Goal: Information Seeking & Learning: Check status

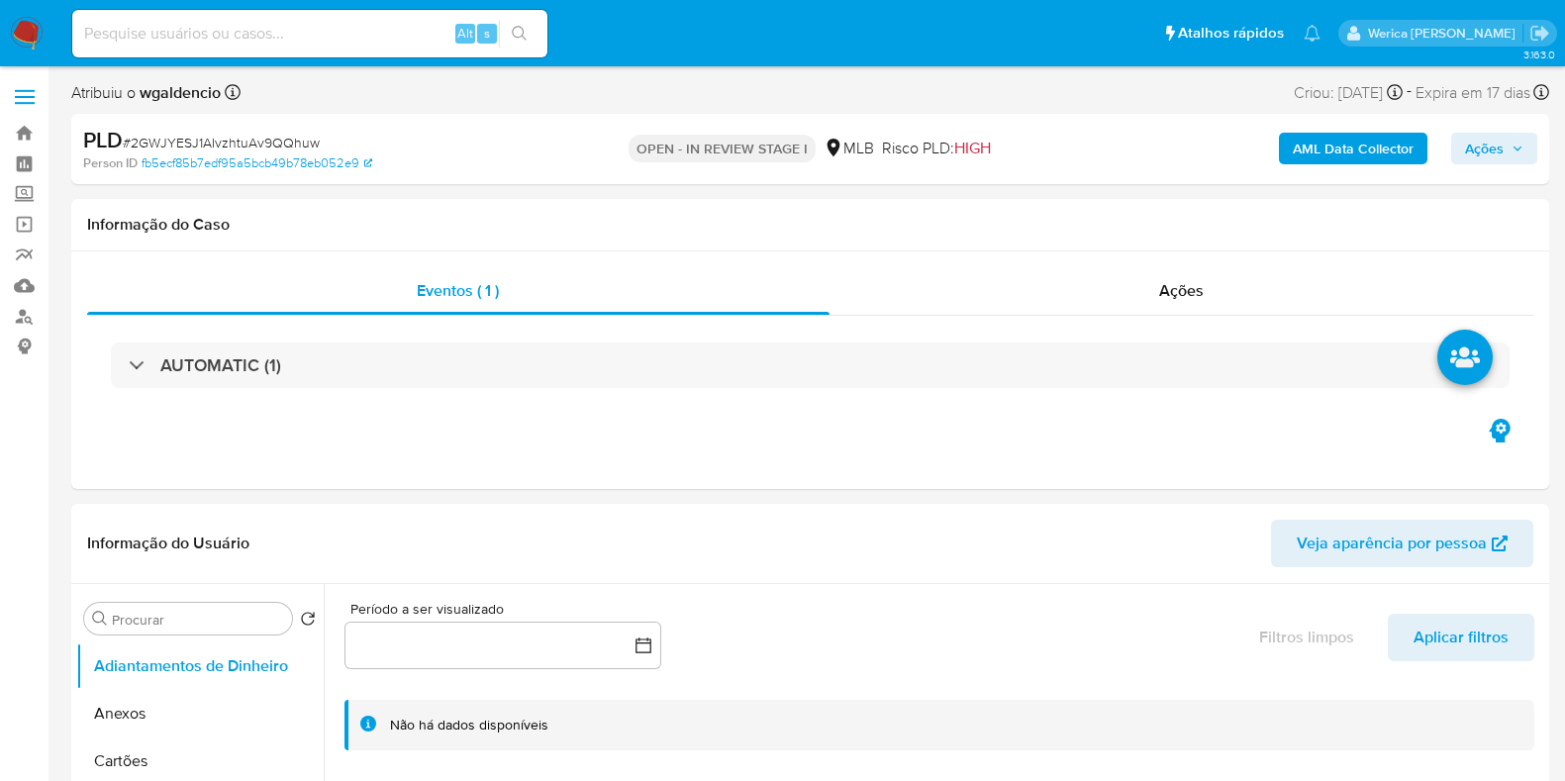
select select "10"
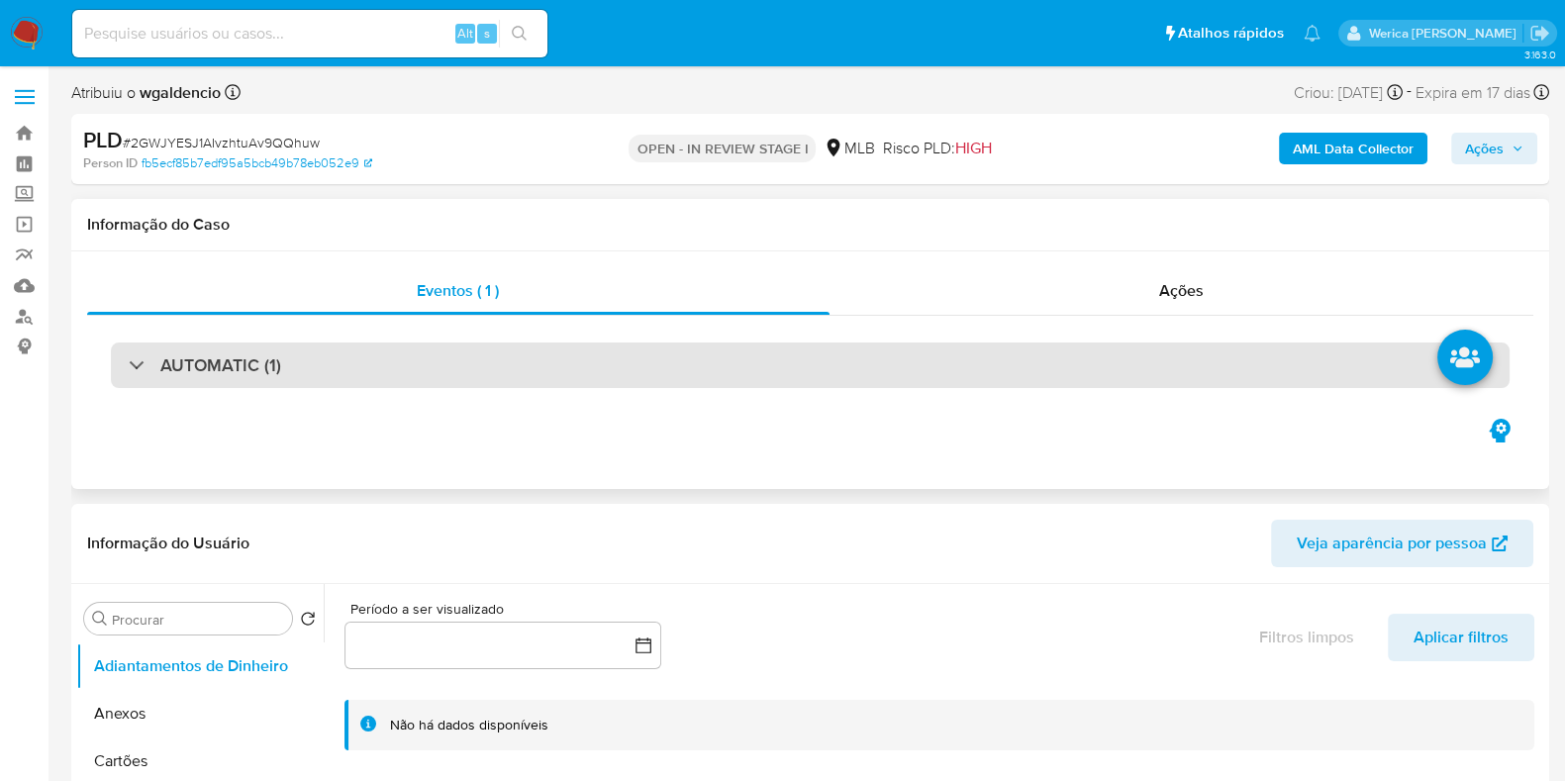
click at [547, 378] on div "AUTOMATIC (1)" at bounding box center [810, 365] width 1399 height 46
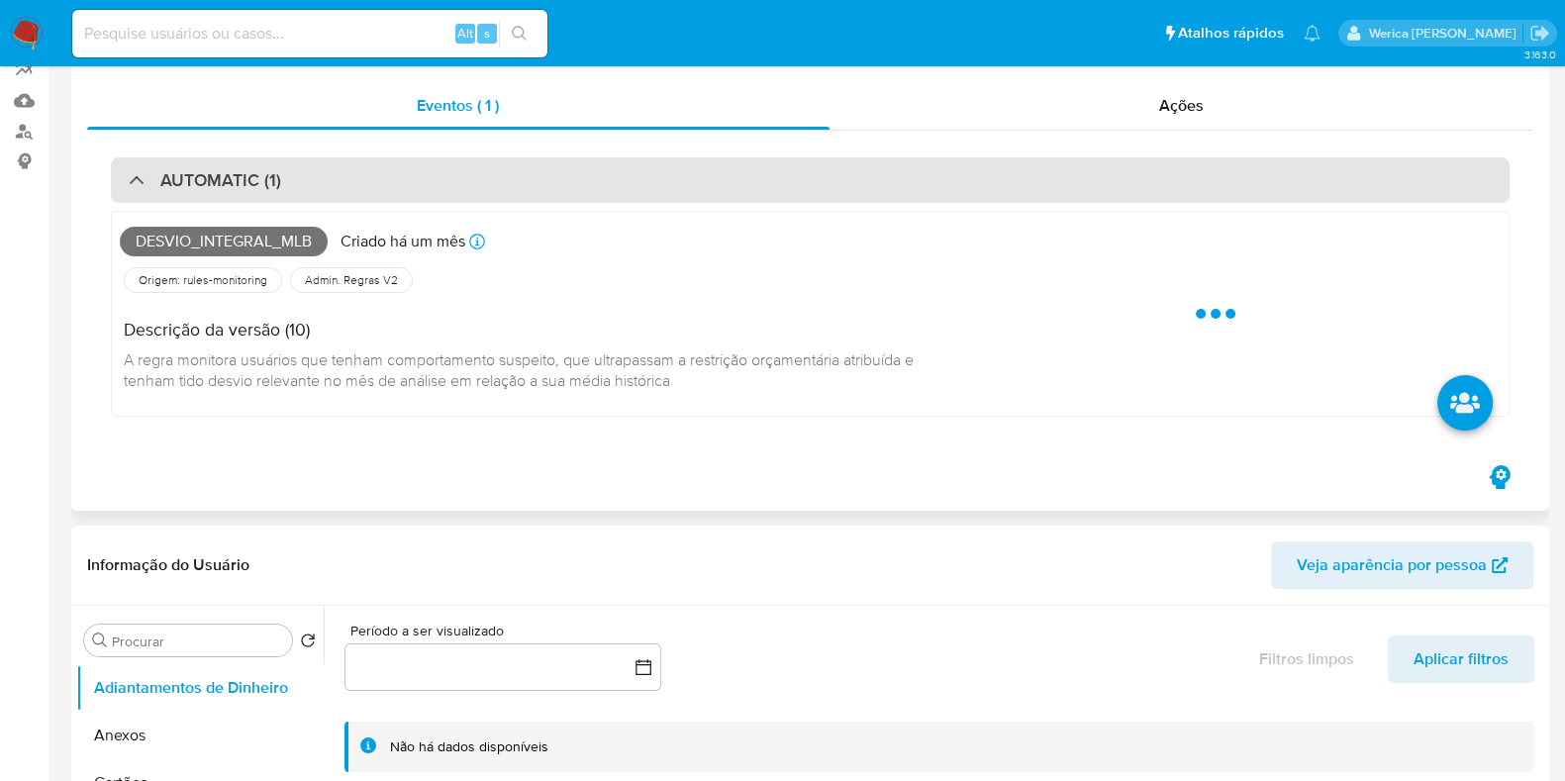
scroll to position [246, 0]
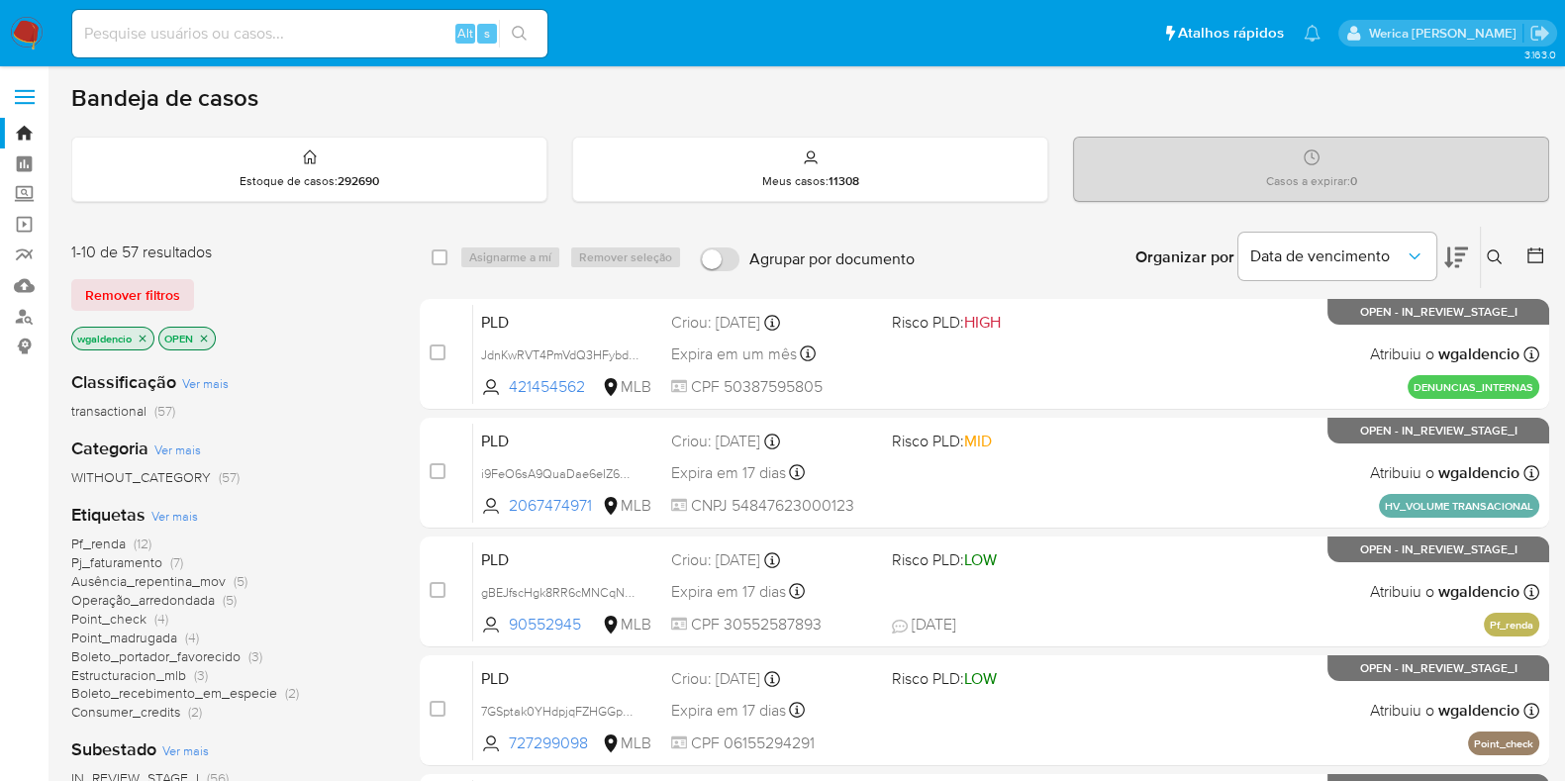
drag, startPoint x: 49, startPoint y: 586, endPoint x: 45, endPoint y: 575, distance: 12.0
drag, startPoint x: 45, startPoint y: 575, endPoint x: 32, endPoint y: 518, distance: 58.8
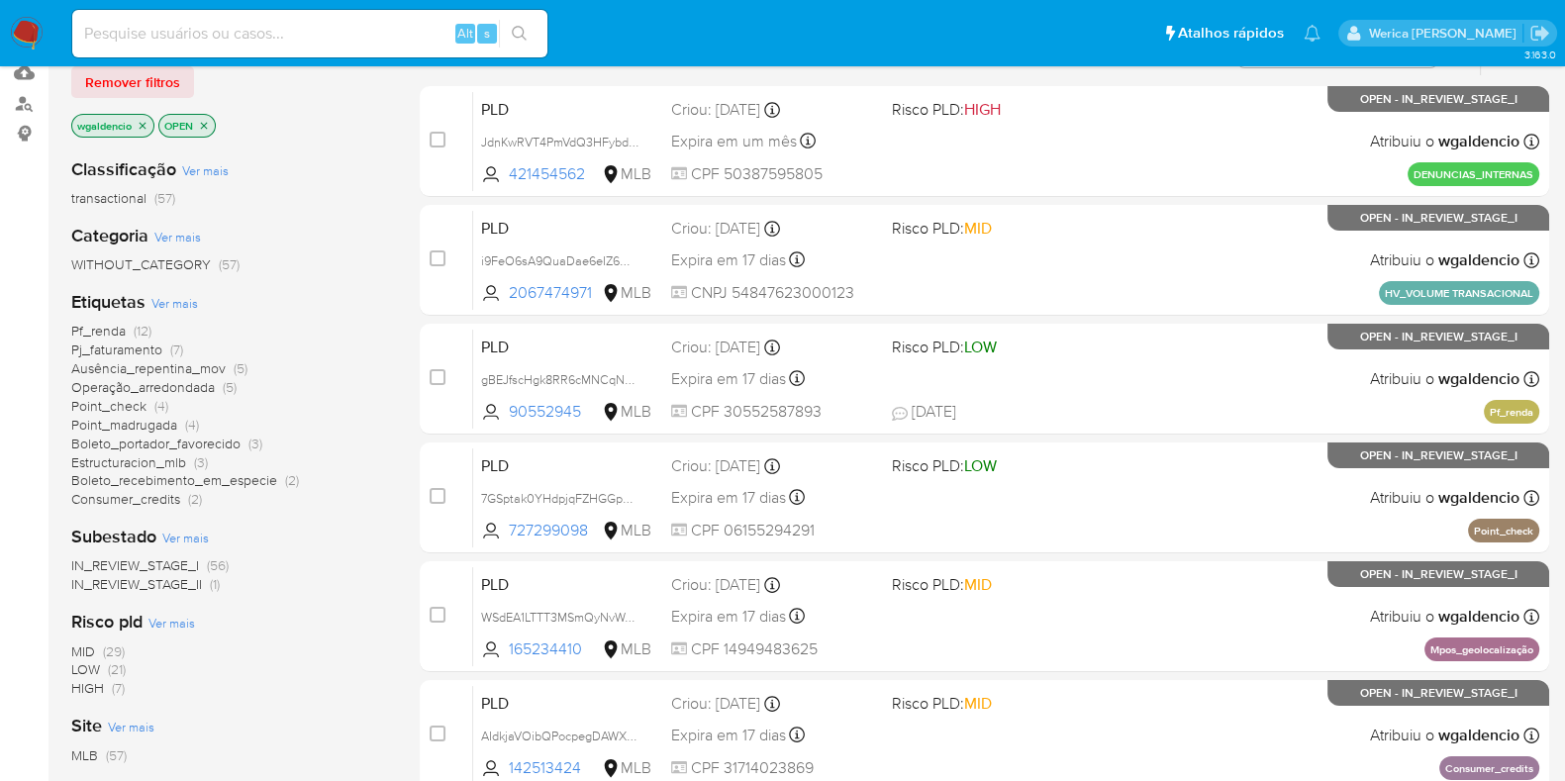
scroll to position [246, 0]
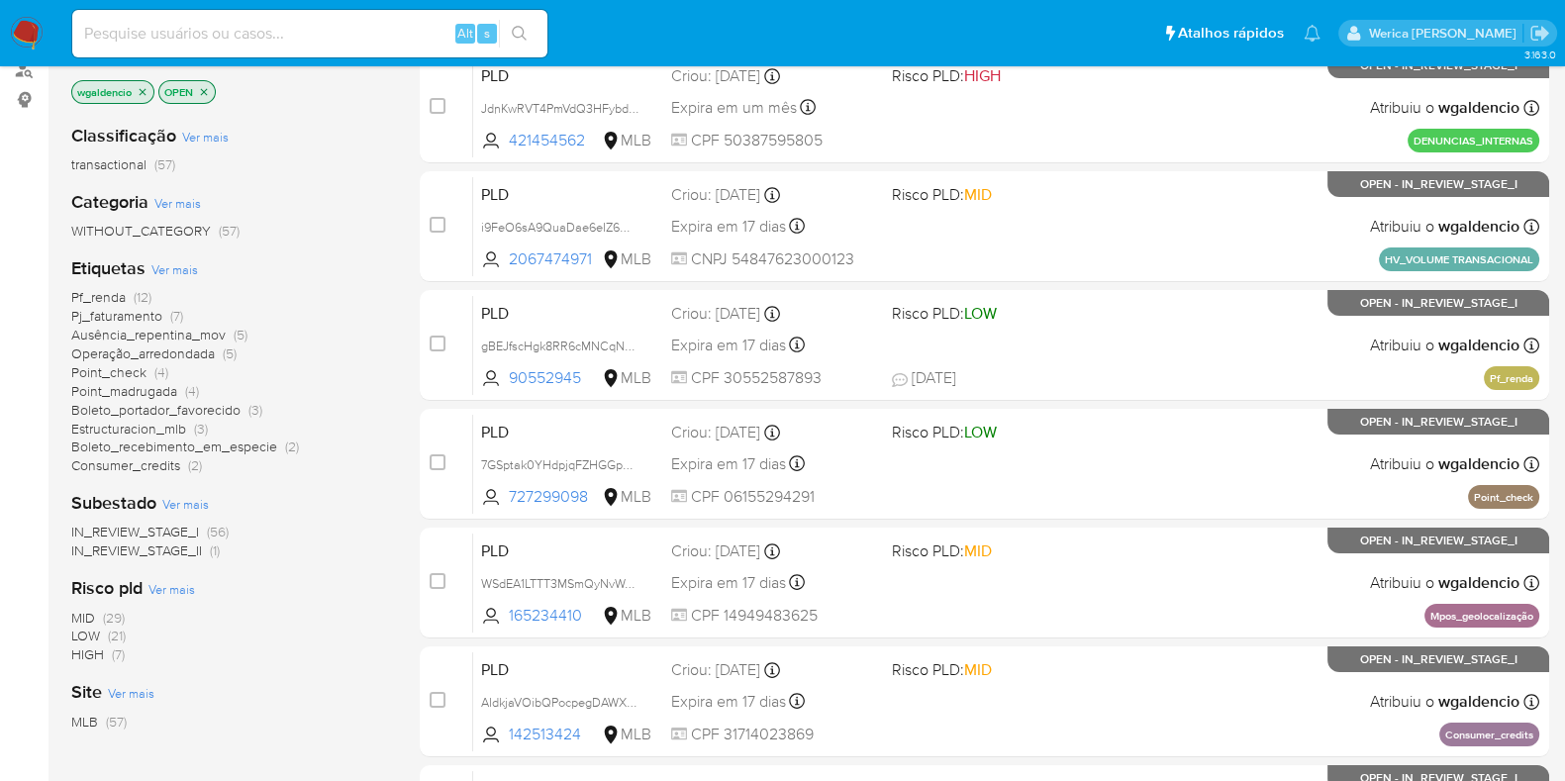
click at [107, 652] on span "HIGH (7)" at bounding box center [97, 654] width 53 height 19
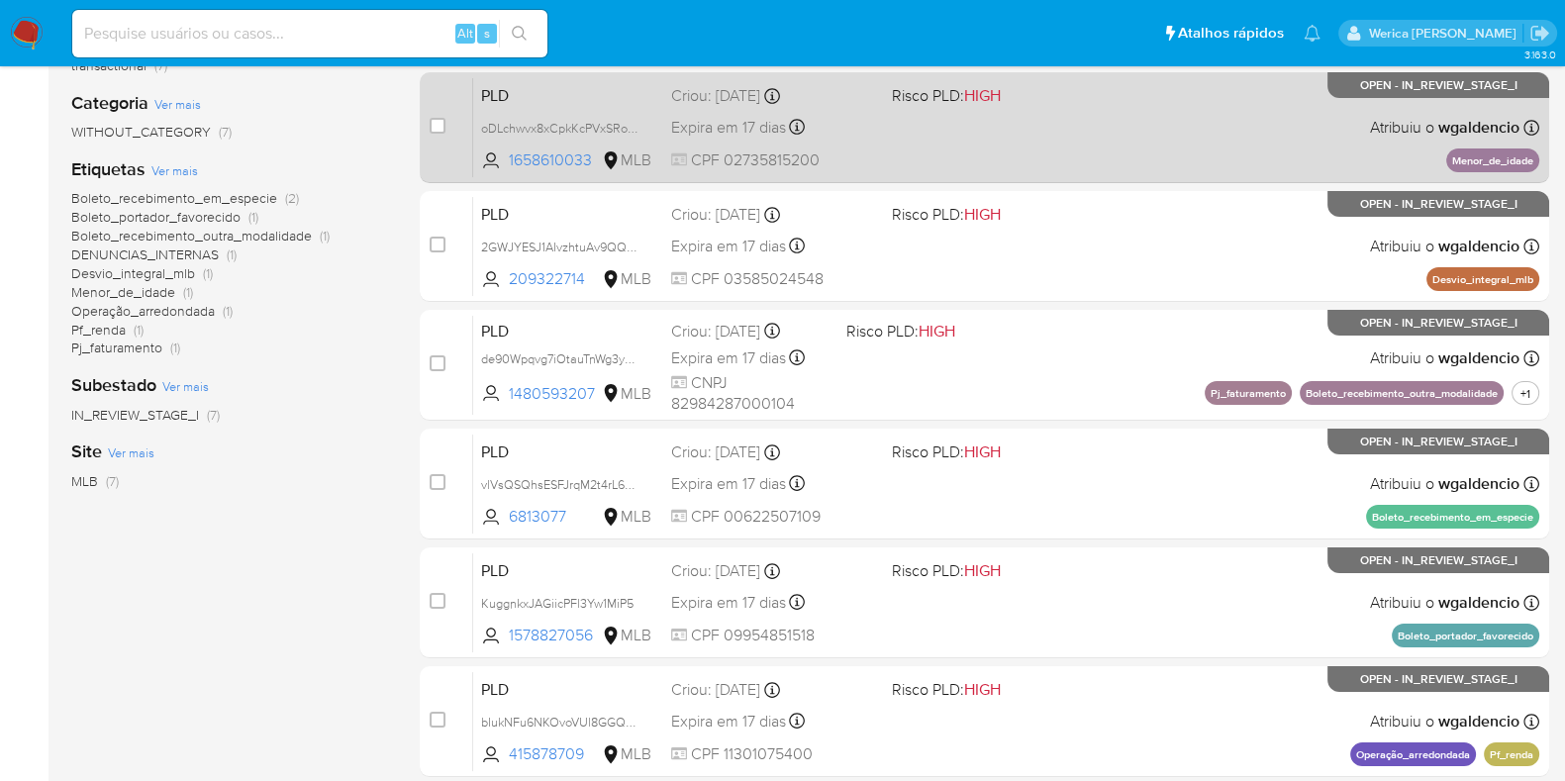
scroll to position [123, 0]
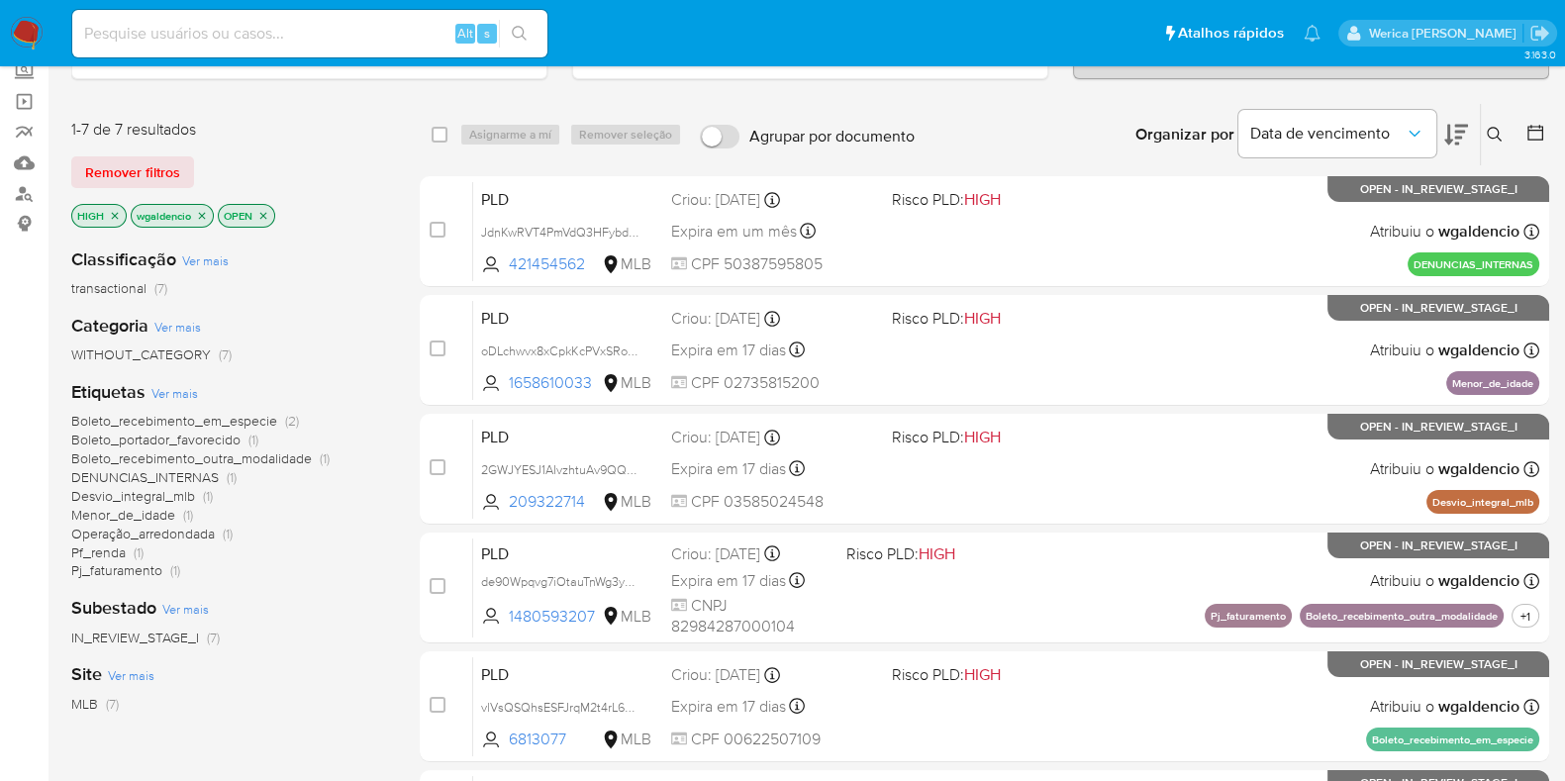
click at [109, 217] on icon "close-filter" at bounding box center [115, 216] width 12 height 12
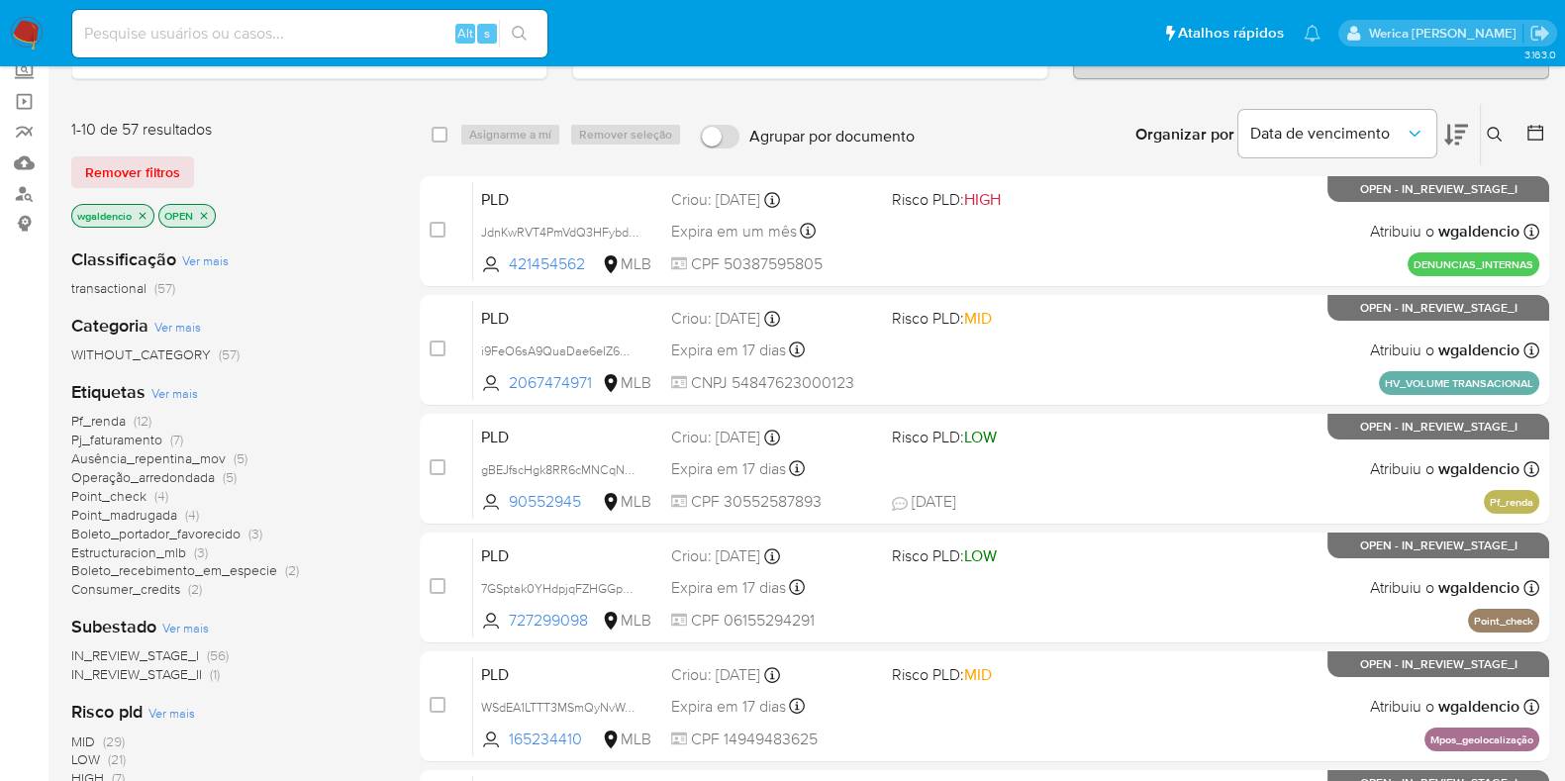
click at [124, 416] on span "Pf_renda" at bounding box center [98, 421] width 54 height 20
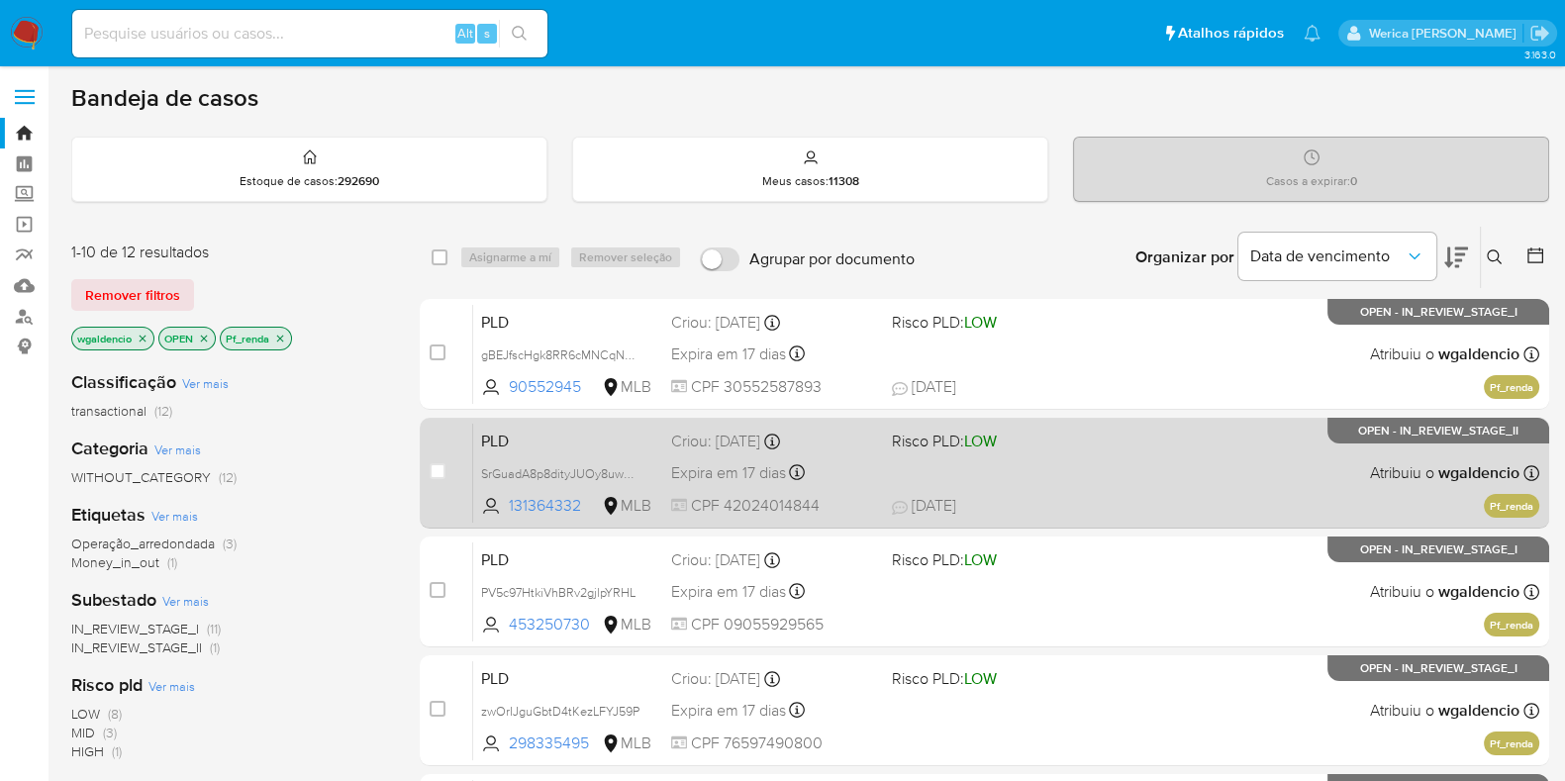
click at [1122, 472] on div "PLD SrGuadA8p8dityJUOy8uwbkg 131364332 MLB Risco PLD: LOW Criou: 12/09/2025 Cri…" at bounding box center [1006, 473] width 1066 height 100
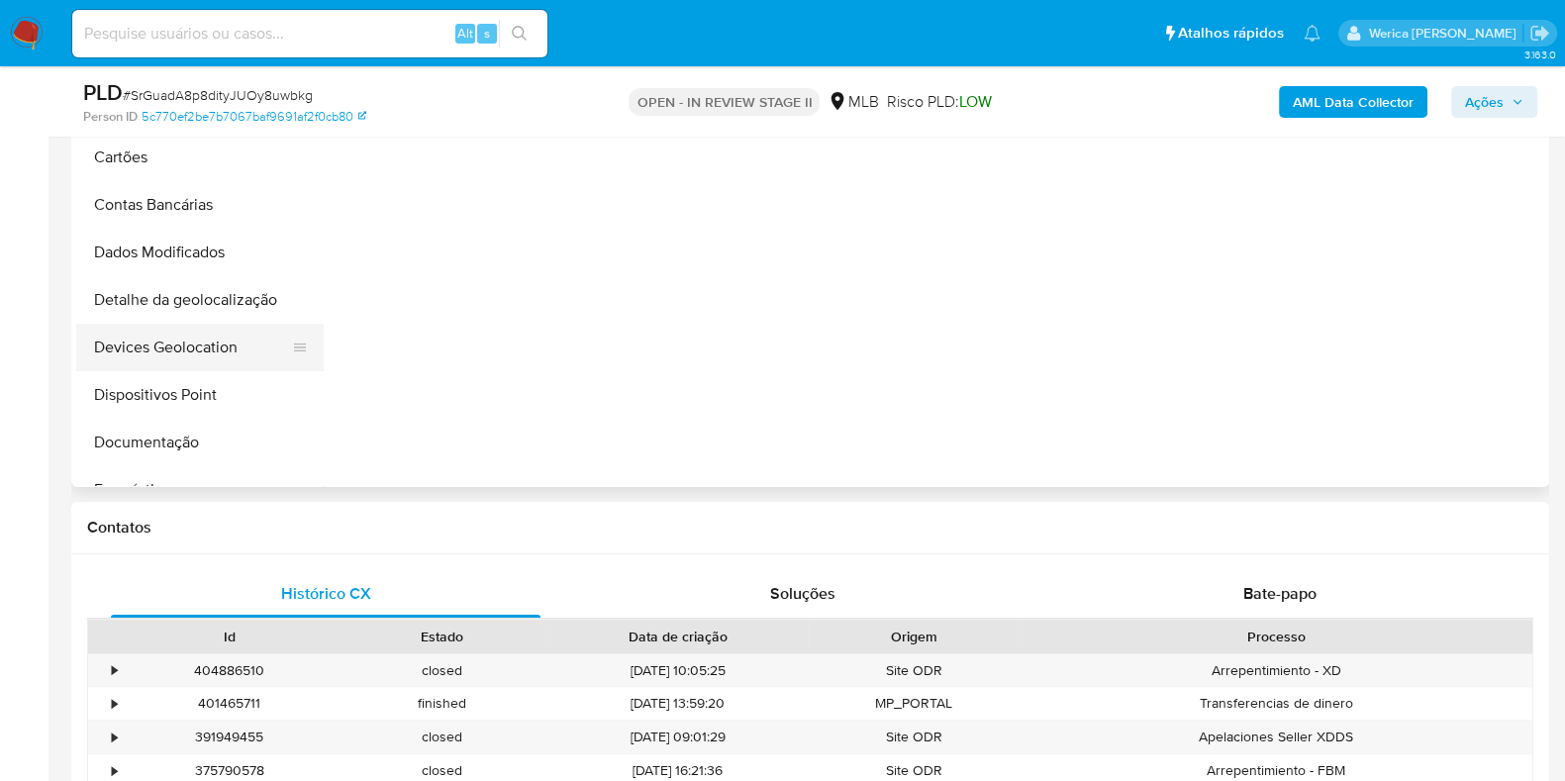
scroll to position [494, 0]
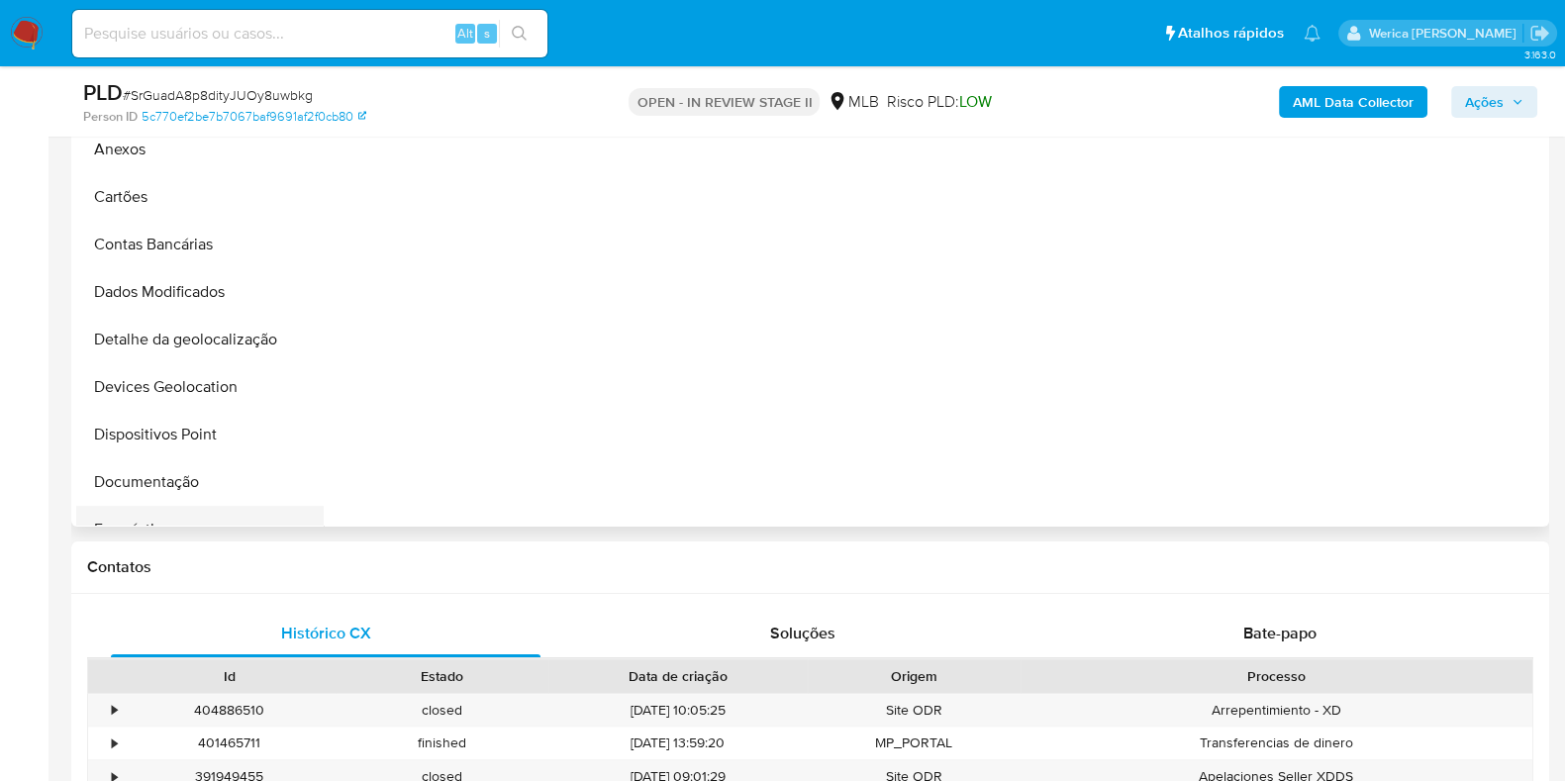
select select "10"
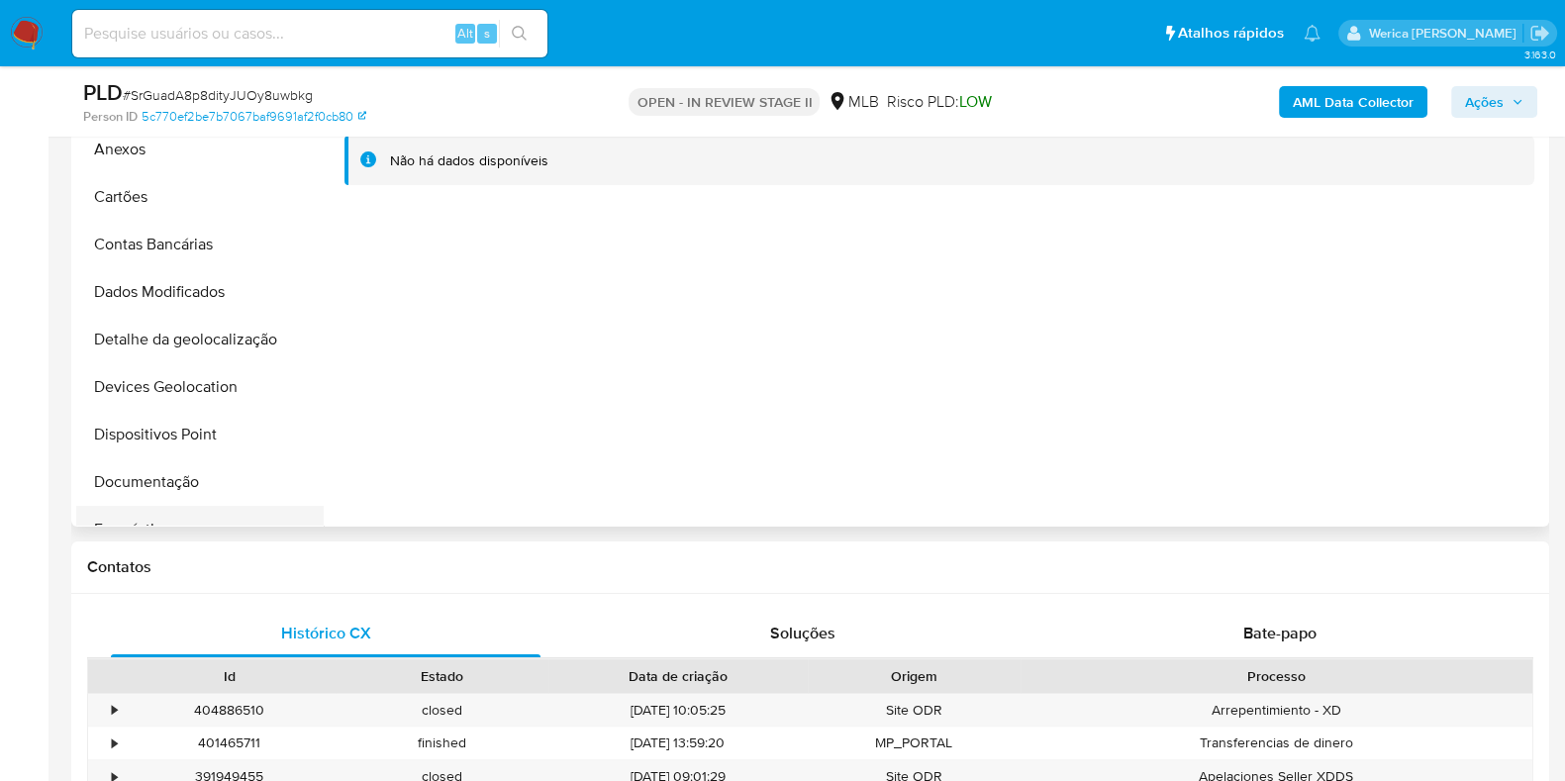
click at [169, 507] on button "Empréstimos" at bounding box center [192, 530] width 232 height 48
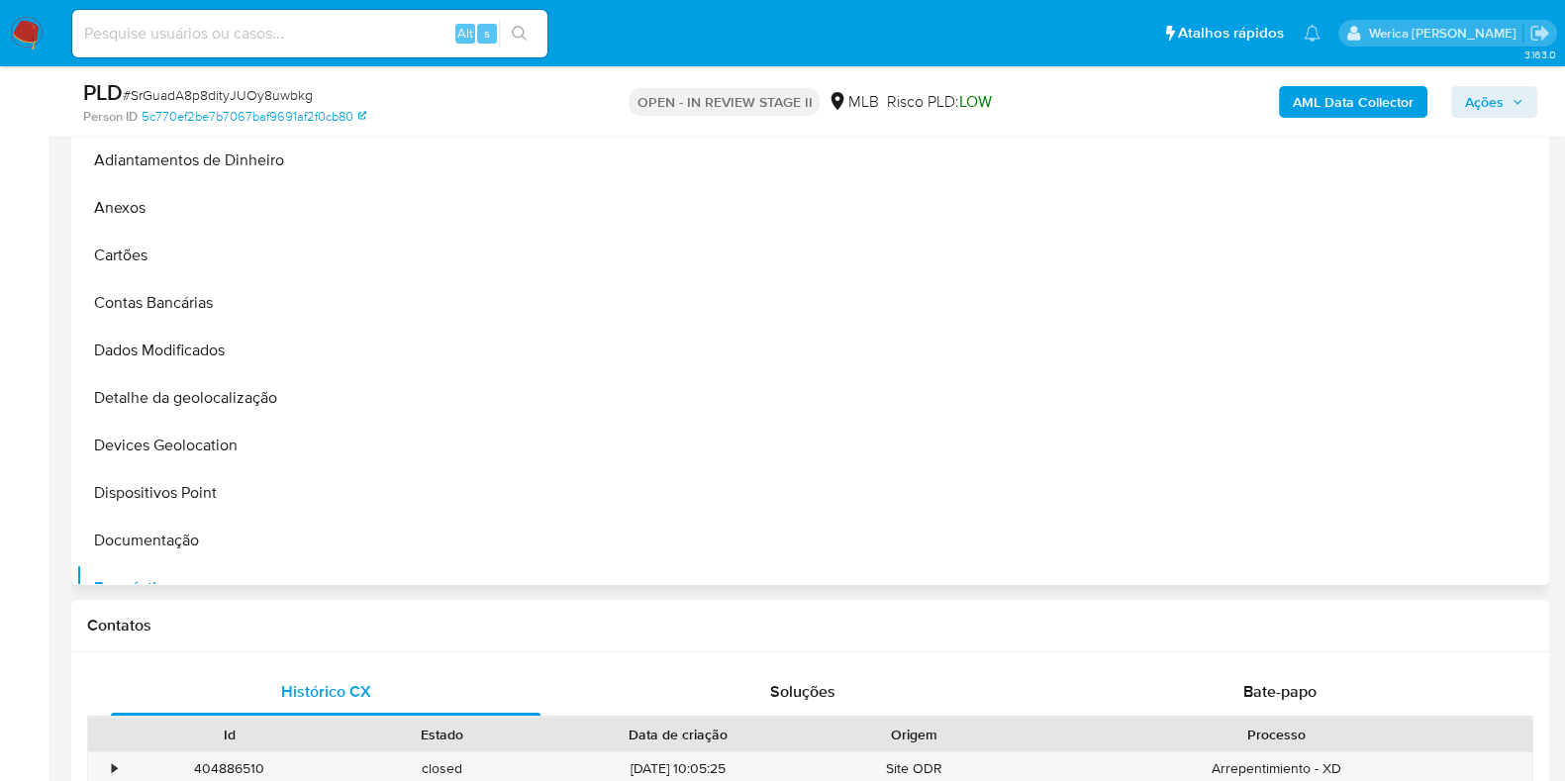
scroll to position [246, 0]
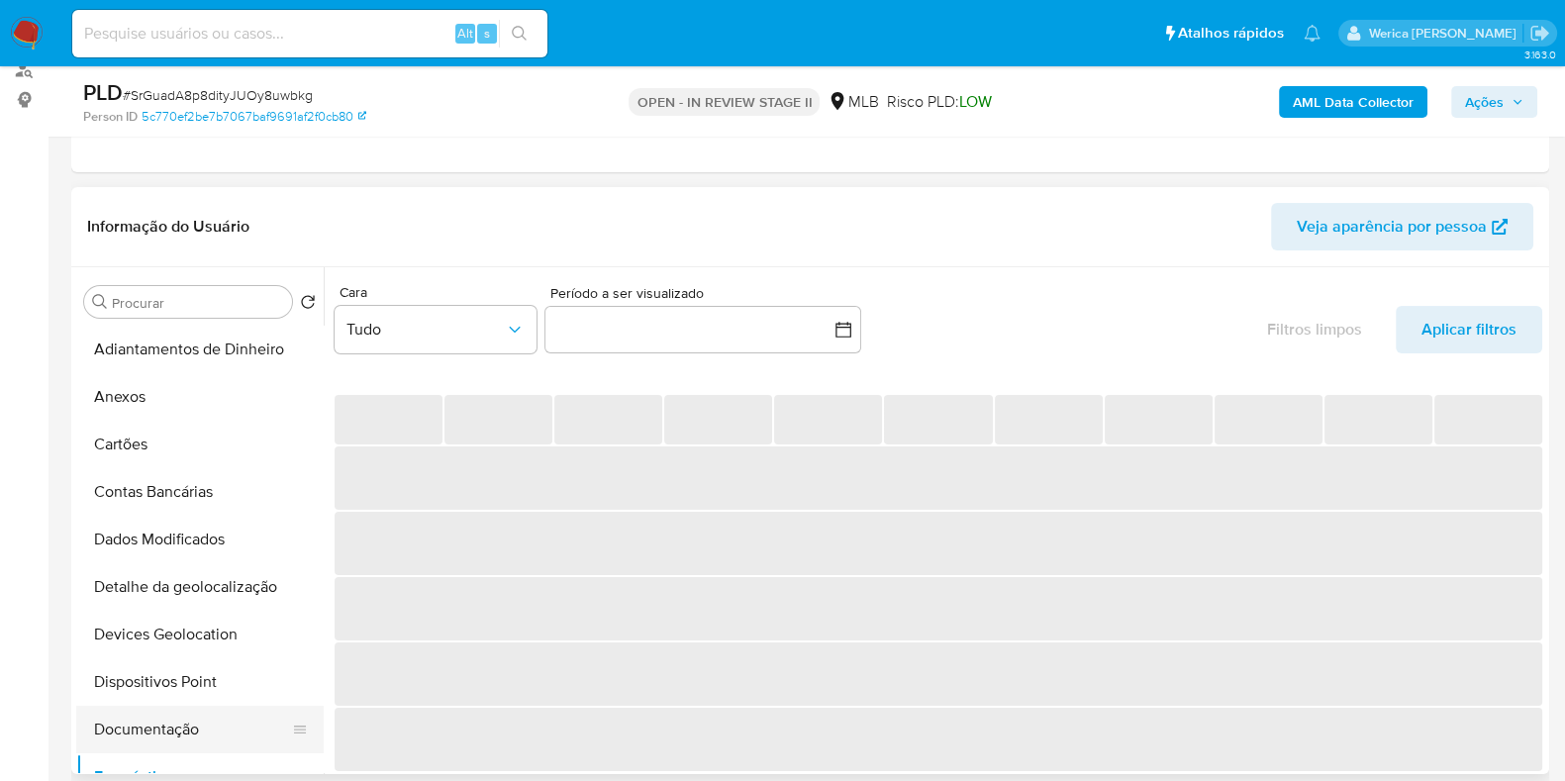
click at [238, 726] on button "Documentação" at bounding box center [192, 730] width 232 height 48
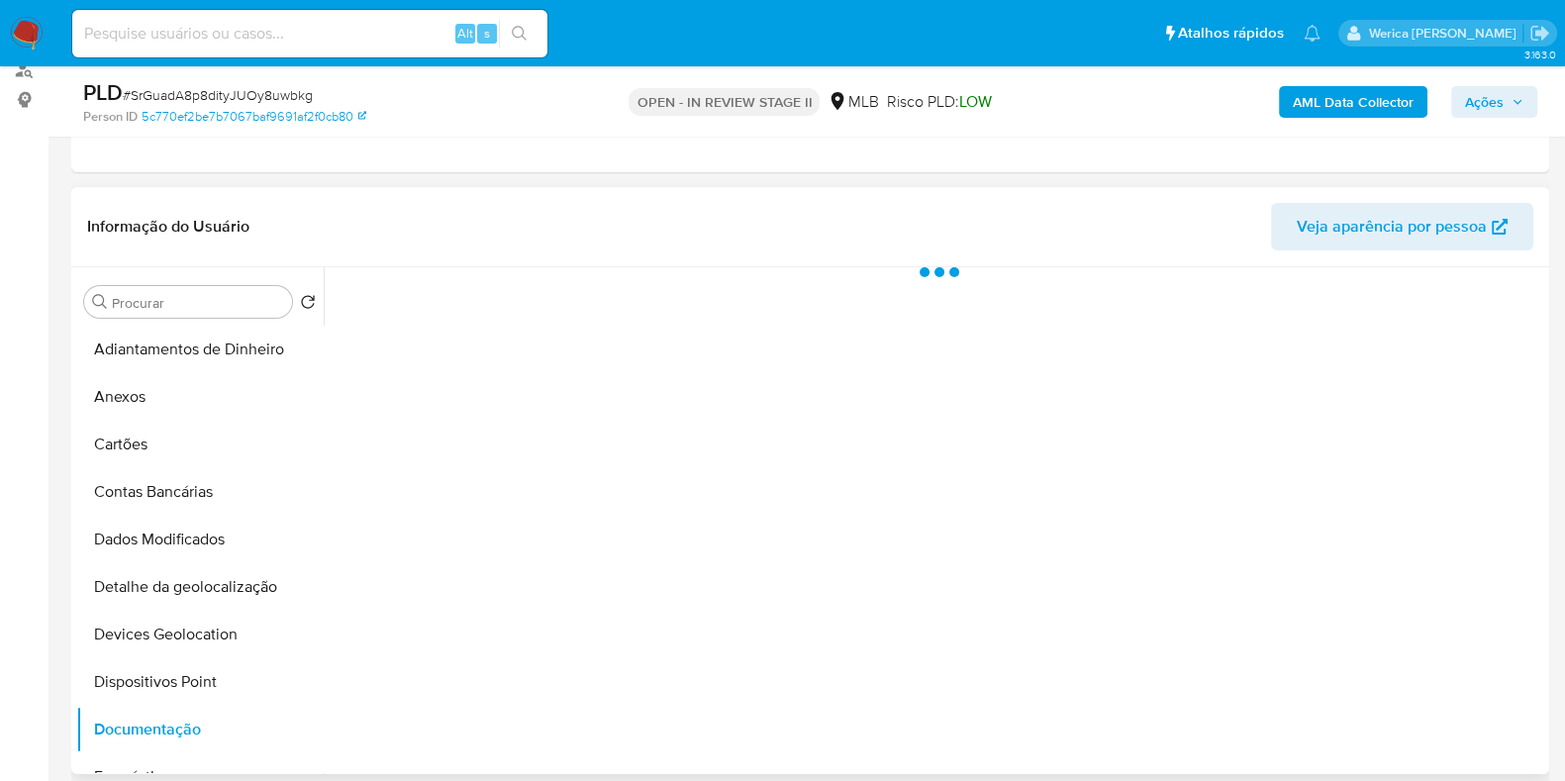
click at [574, 311] on div at bounding box center [934, 520] width 1220 height 507
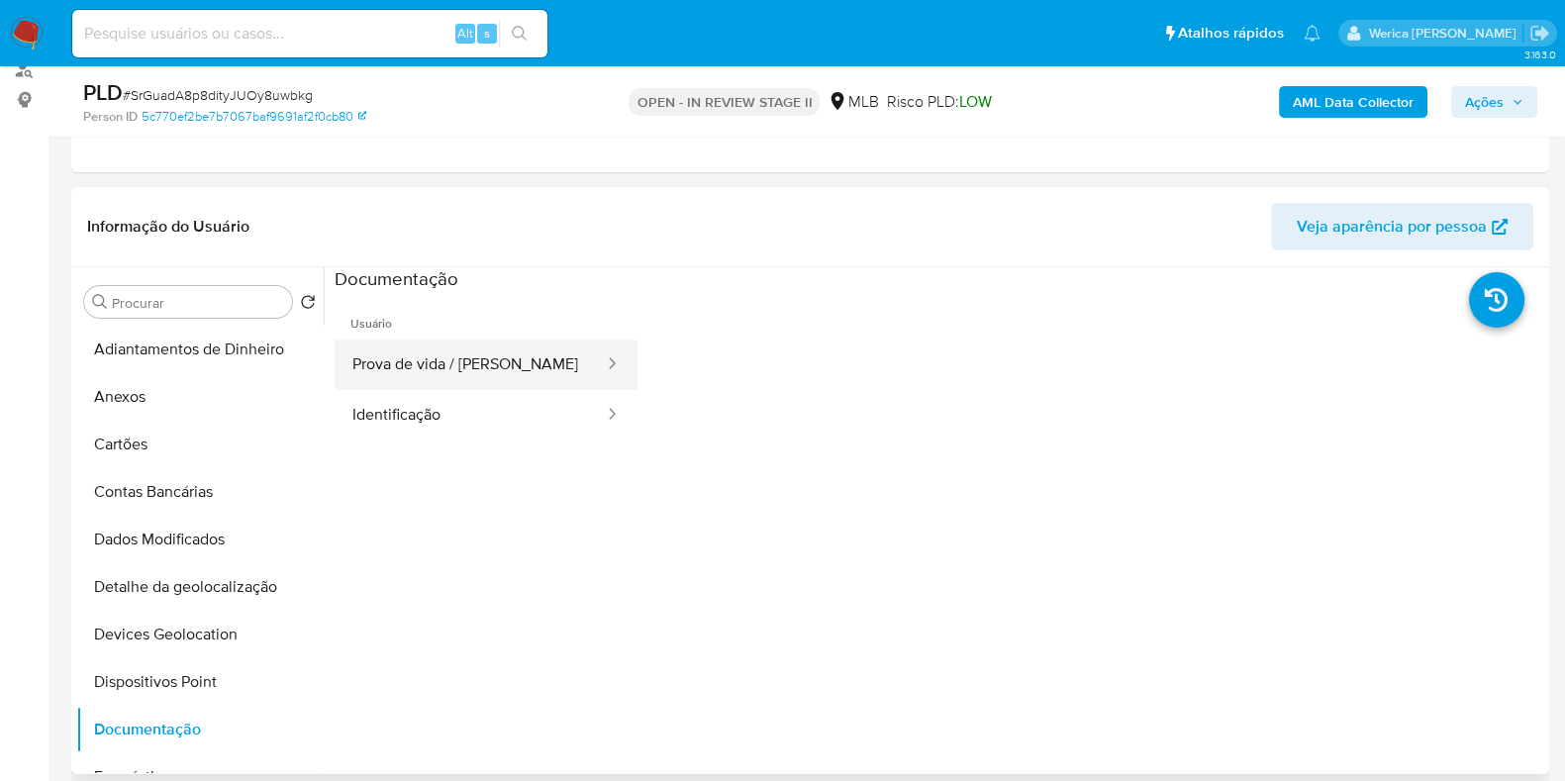
click at [559, 348] on button "Prova de vida / Selfie" at bounding box center [470, 365] width 271 height 50
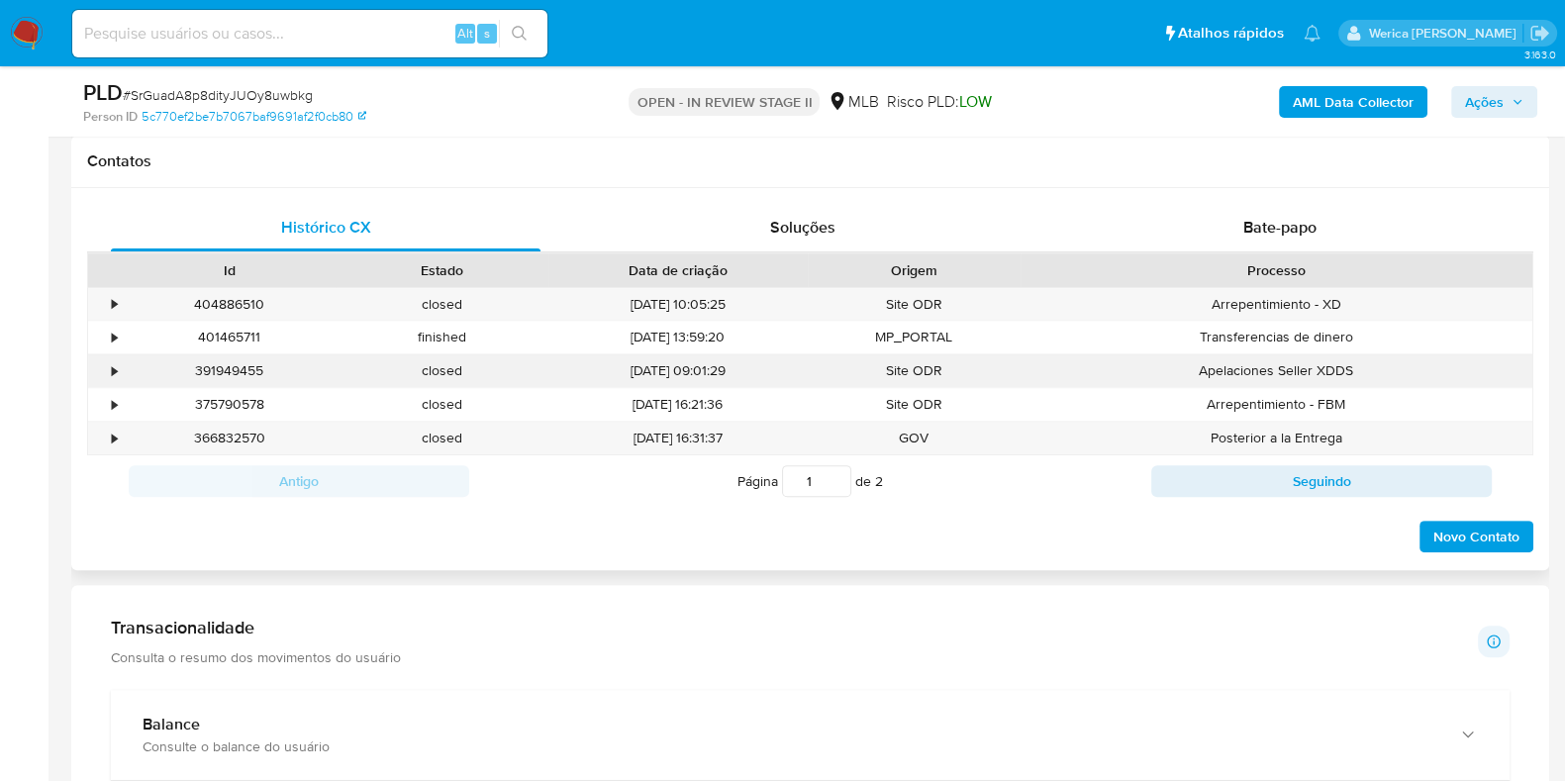
scroll to position [989, 0]
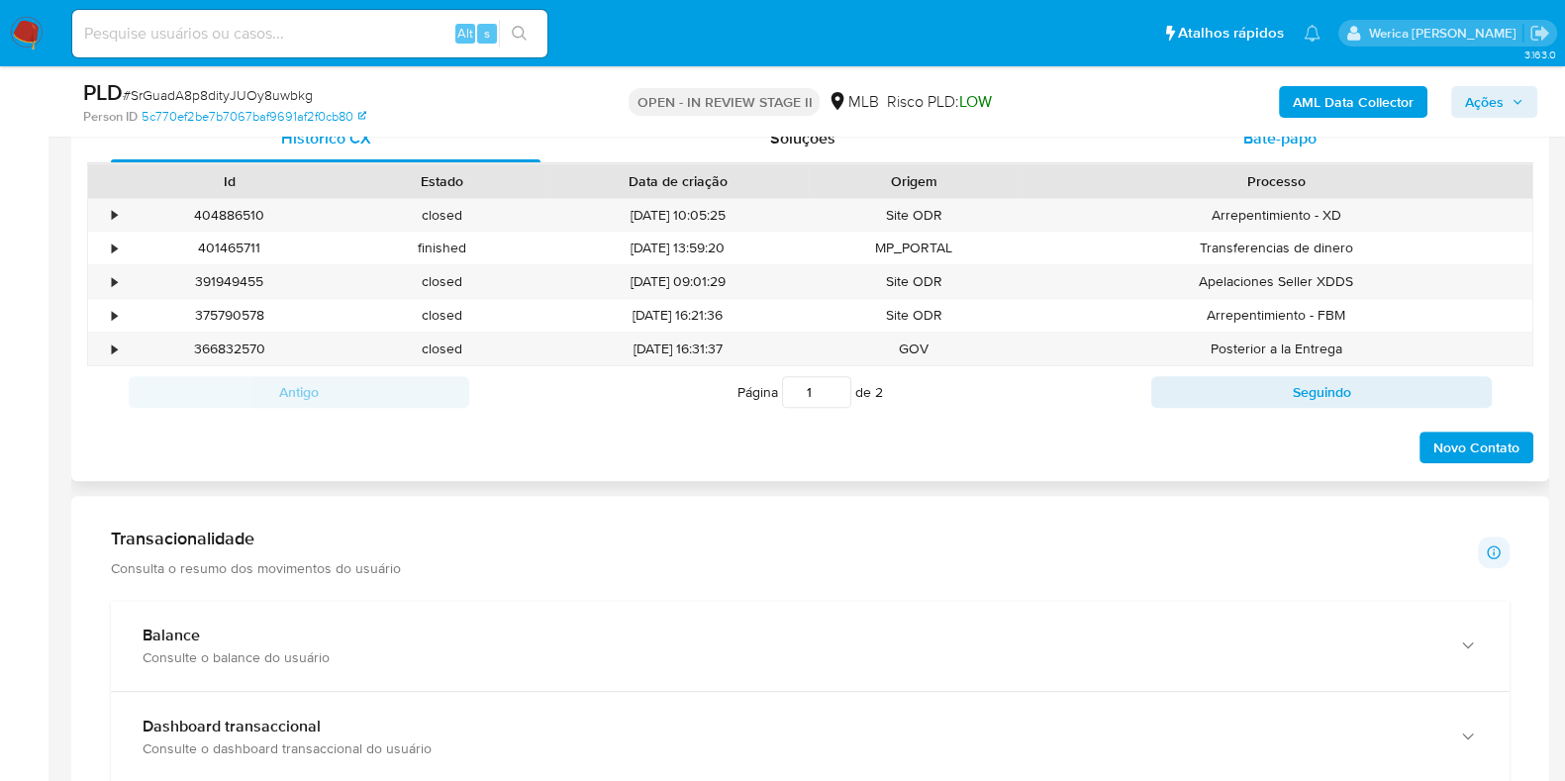
click at [1274, 150] on div "Bate-papo" at bounding box center [1280, 139] width 430 height 48
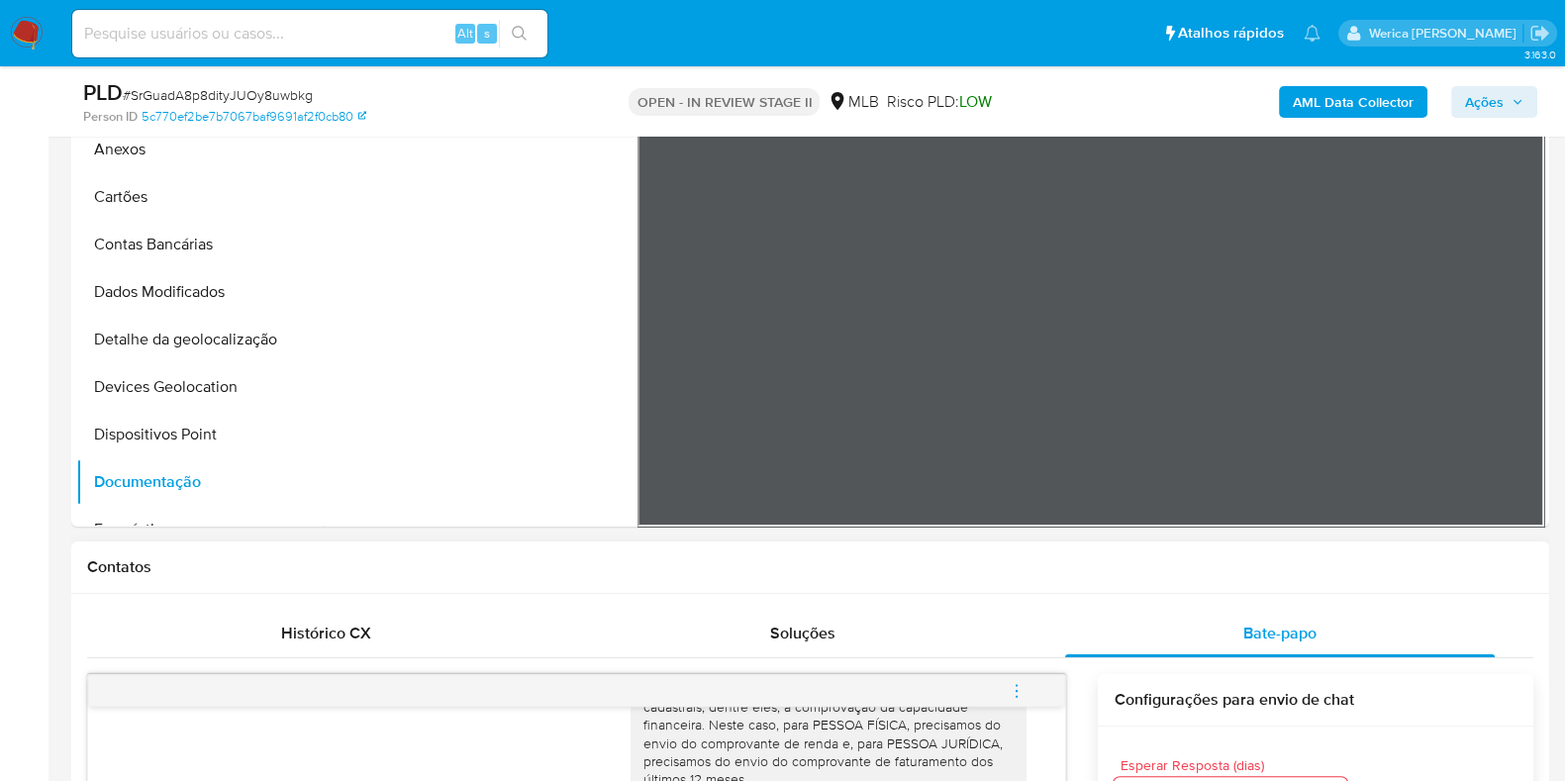
scroll to position [0, 0]
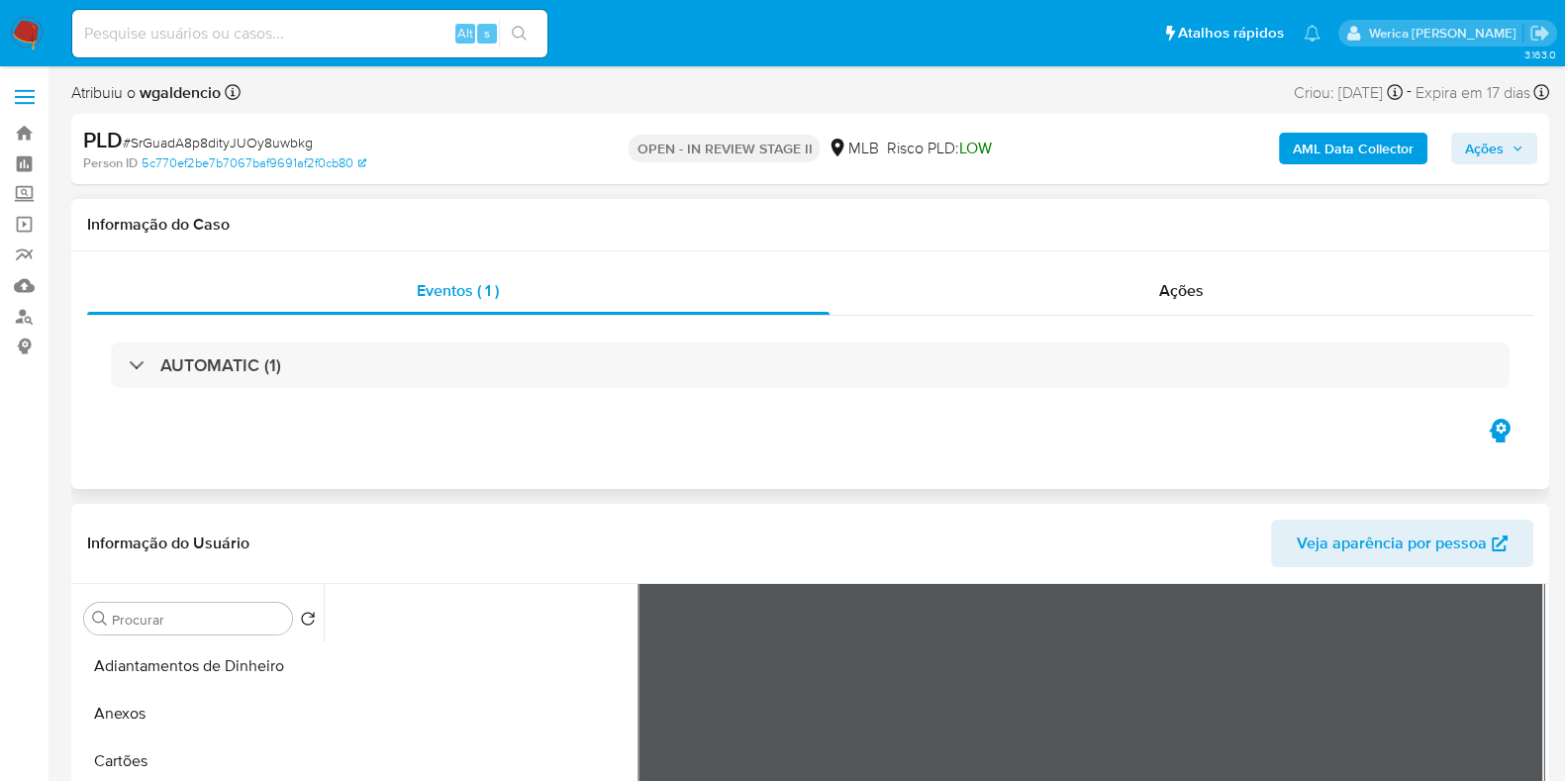
click at [1143, 321] on div "AUTOMATIC (1)" at bounding box center [810, 365] width 1446 height 99
click at [1143, 308] on div "Ações" at bounding box center [1181, 291] width 705 height 48
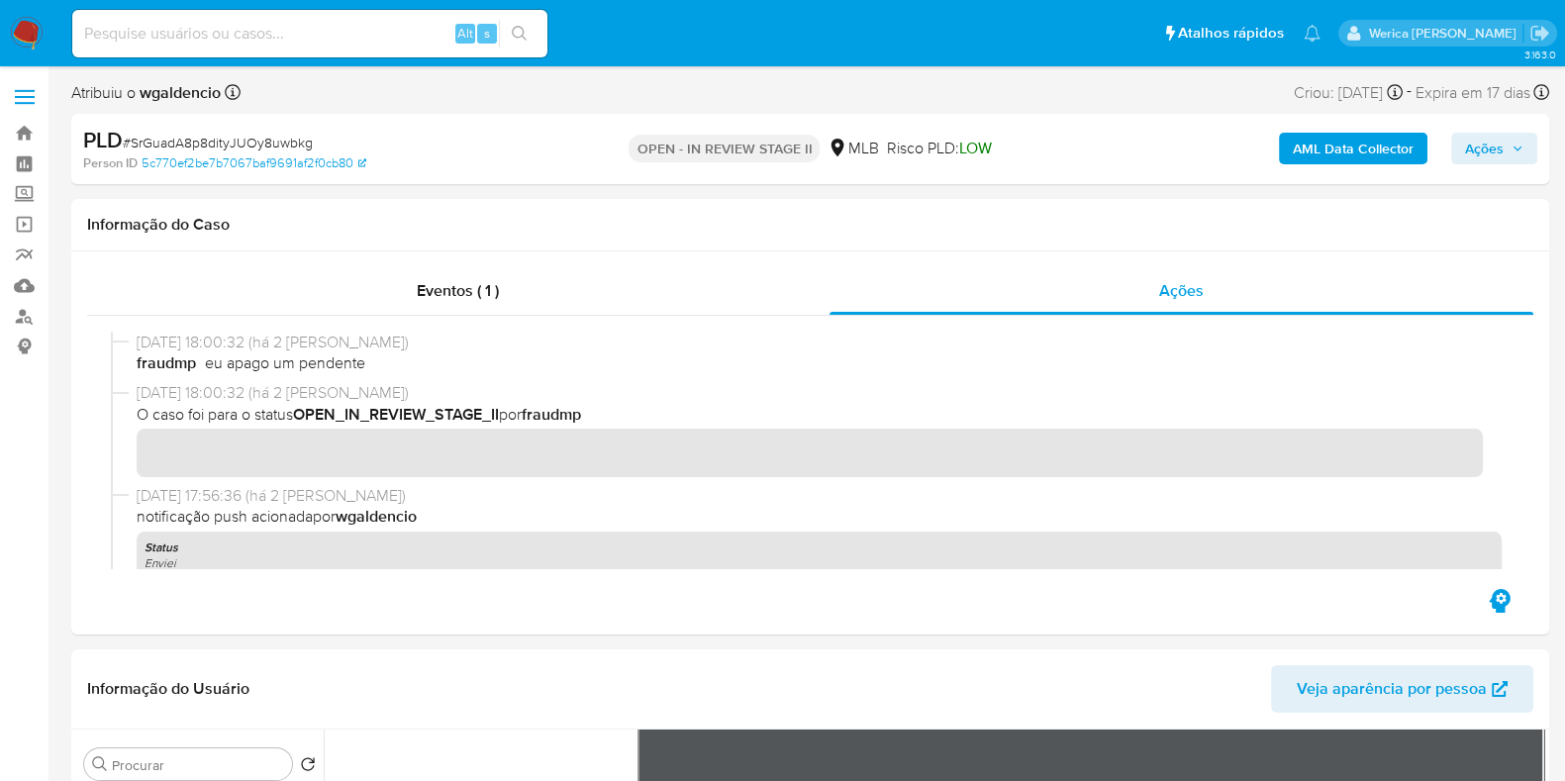
click at [1059, 358] on div "fraudmp eu apago um pendente" at bounding box center [819, 363] width 1365 height 22
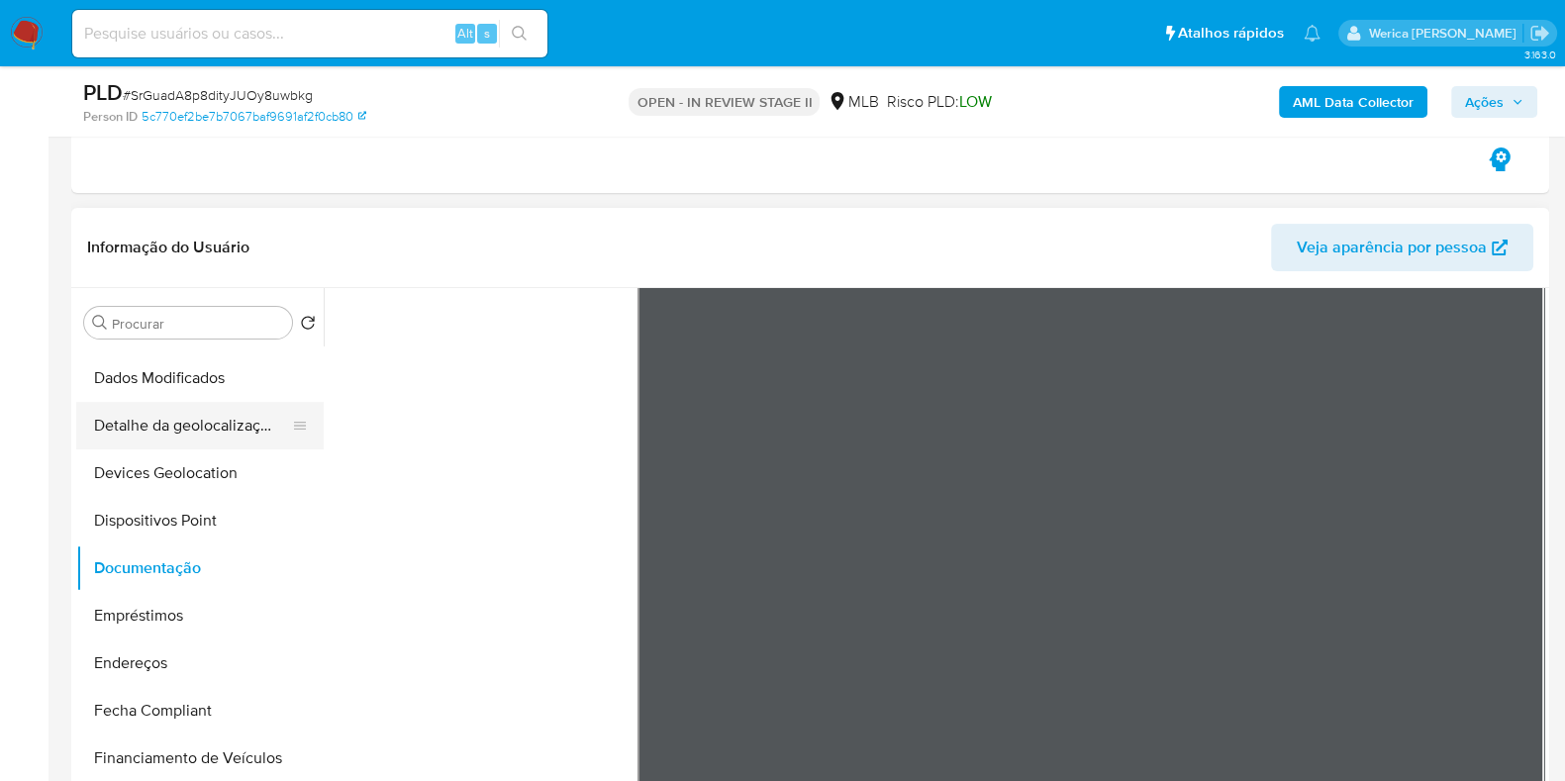
scroll to position [246, 0]
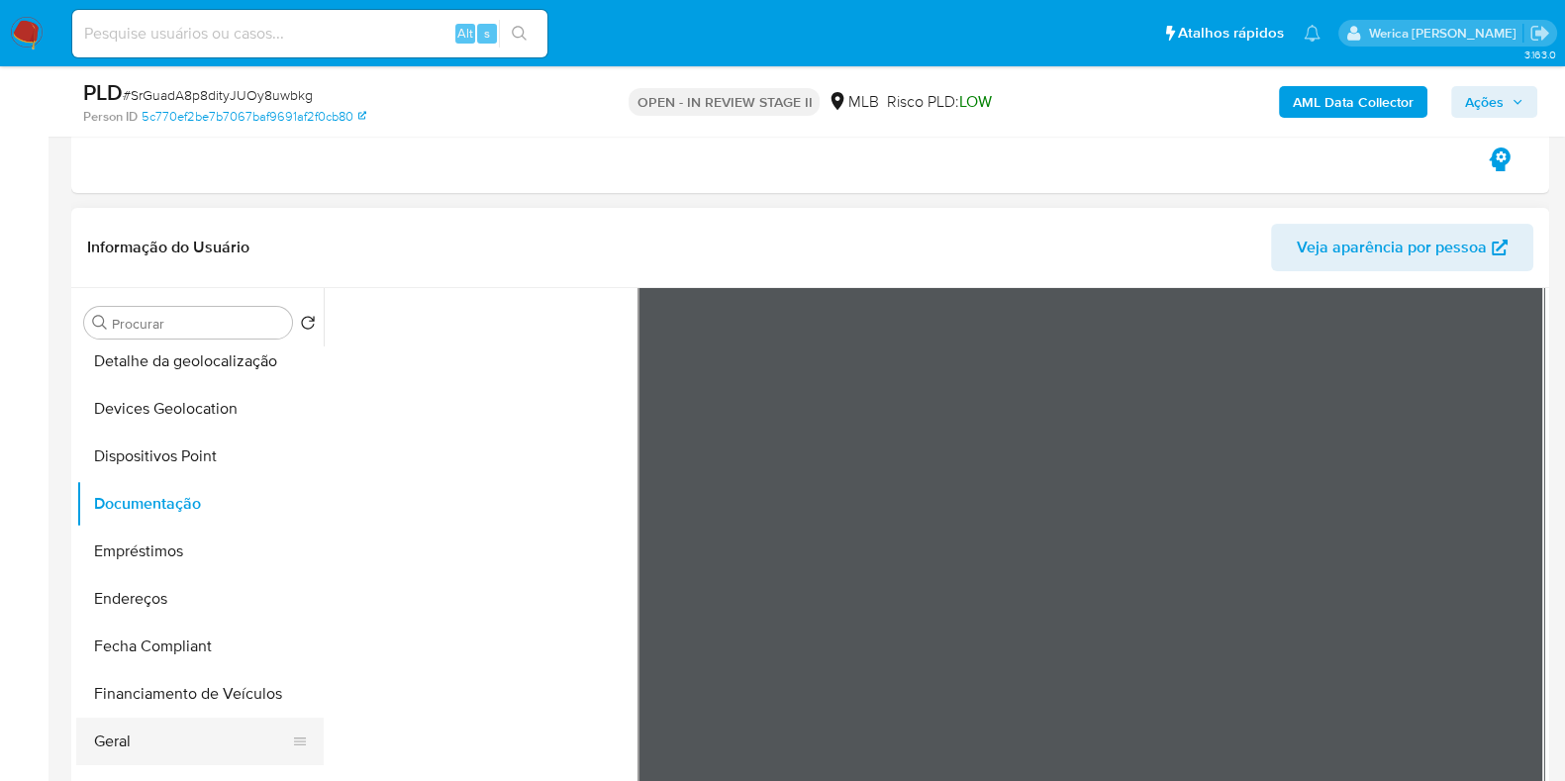
click at [124, 744] on button "Geral" at bounding box center [192, 742] width 232 height 48
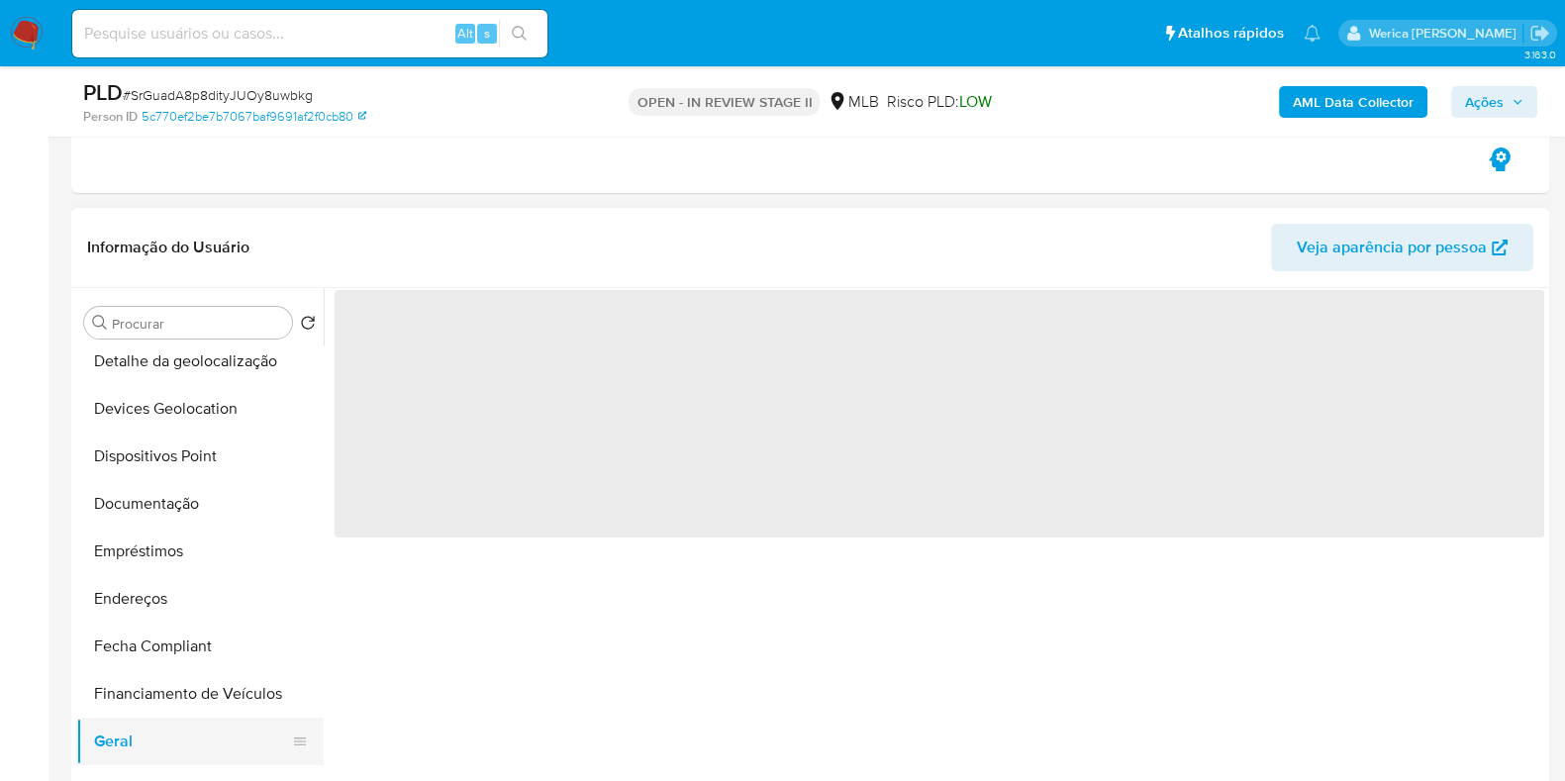
scroll to position [0, 0]
click at [490, 437] on span "‌" at bounding box center [940, 413] width 1210 height 247
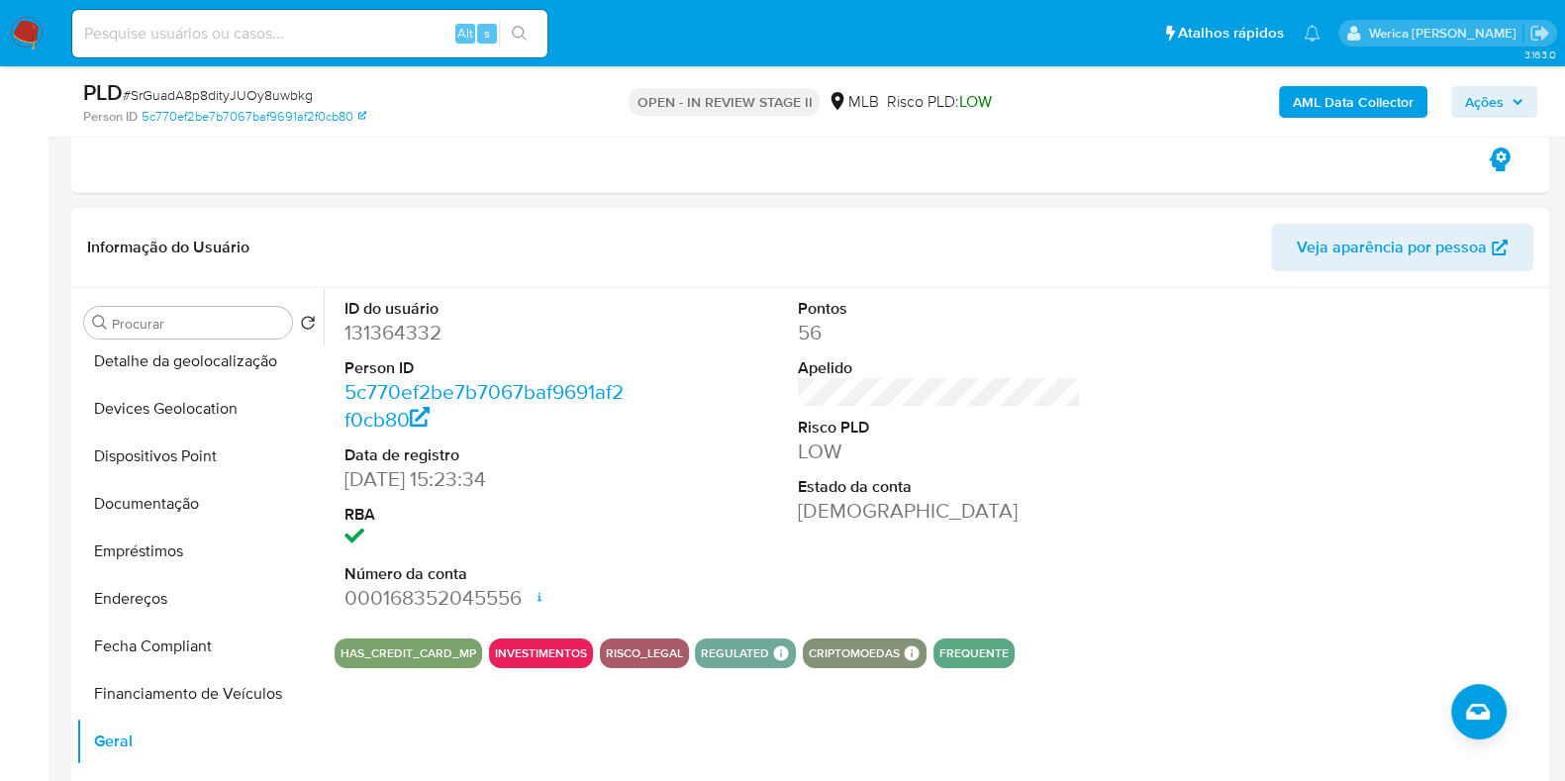
click at [436, 330] on dd "131364332" at bounding box center [485, 333] width 283 height 28
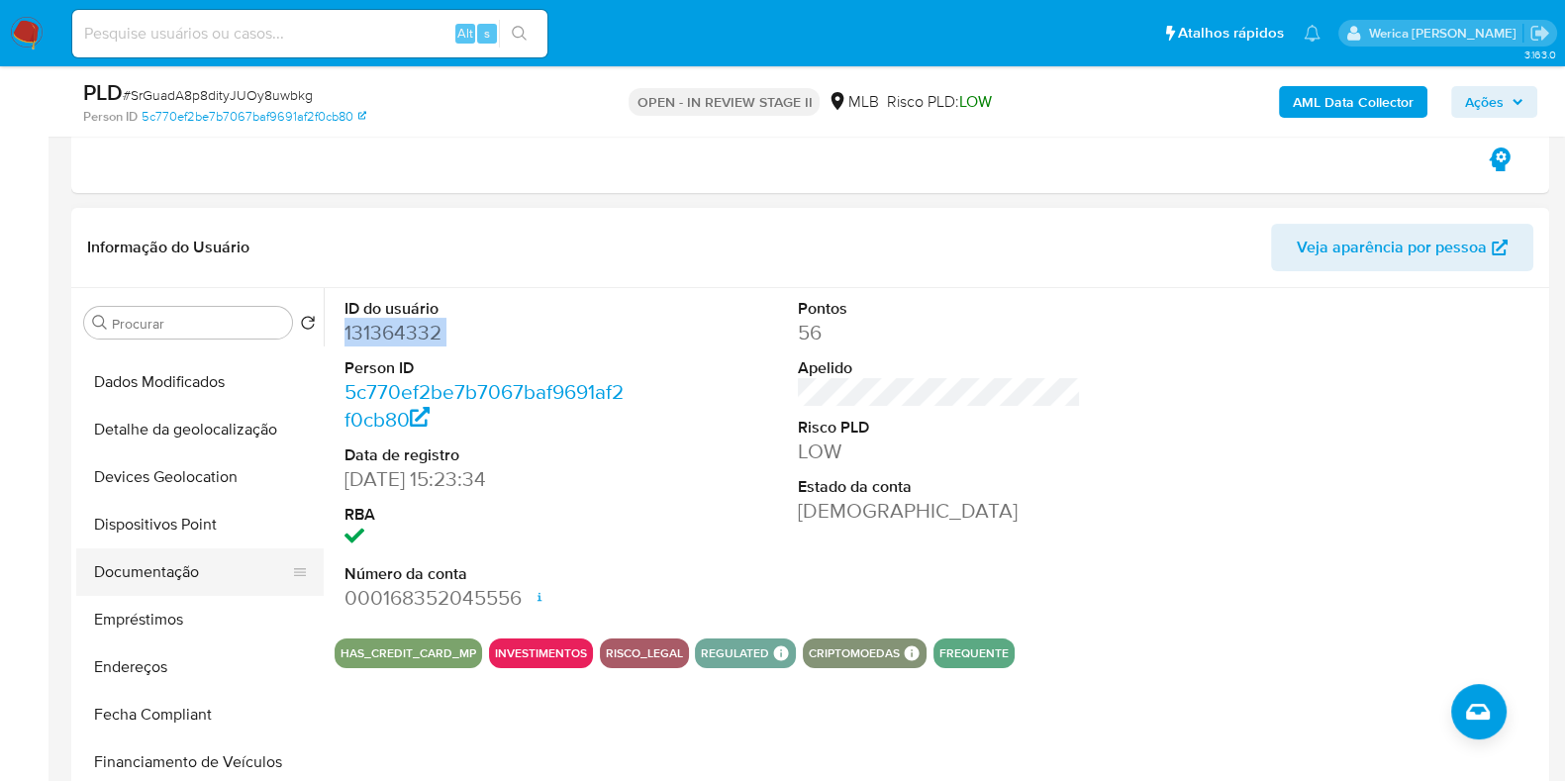
scroll to position [123, 0]
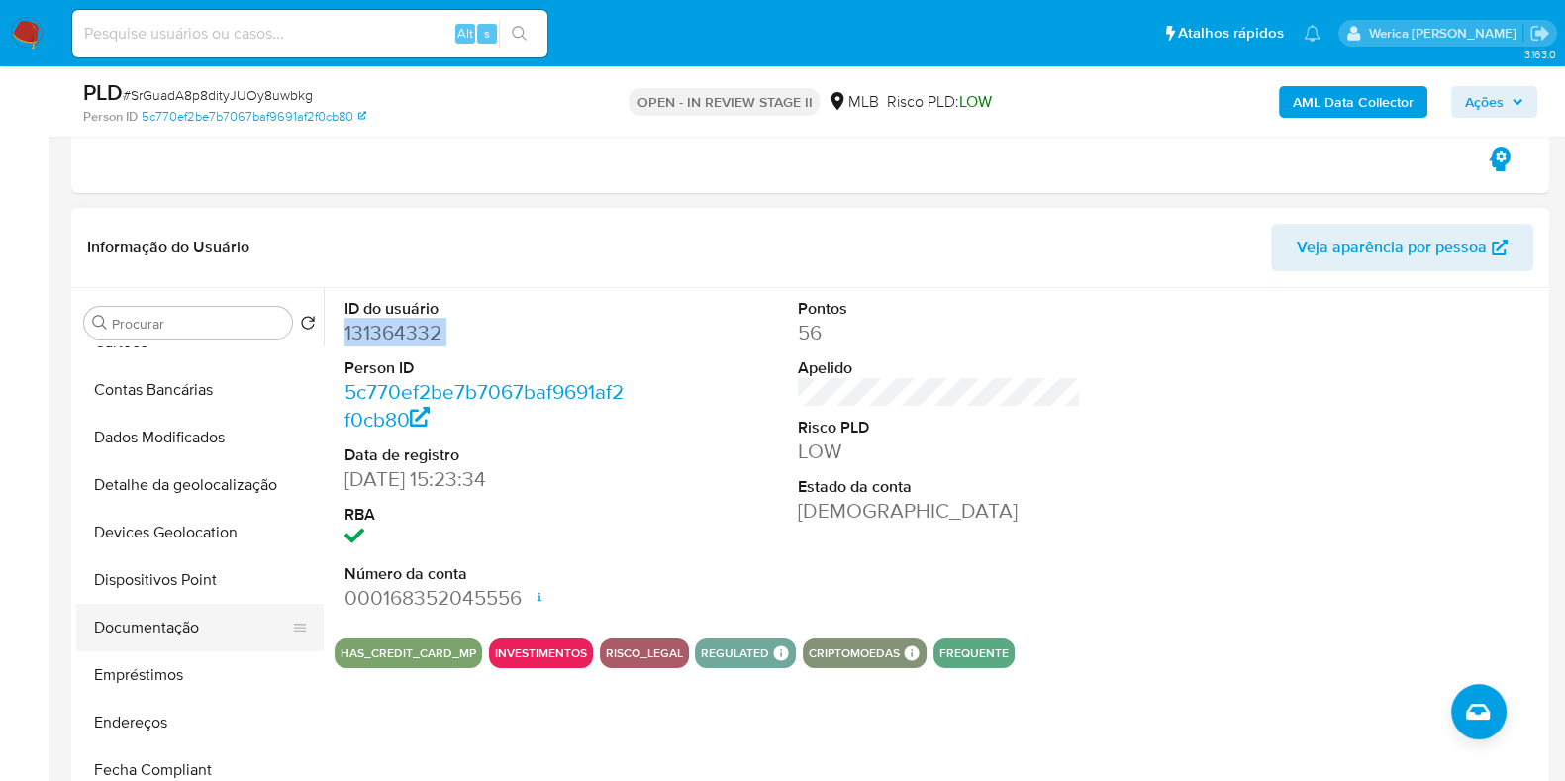
click at [204, 617] on button "Documentação" at bounding box center [192, 628] width 232 height 48
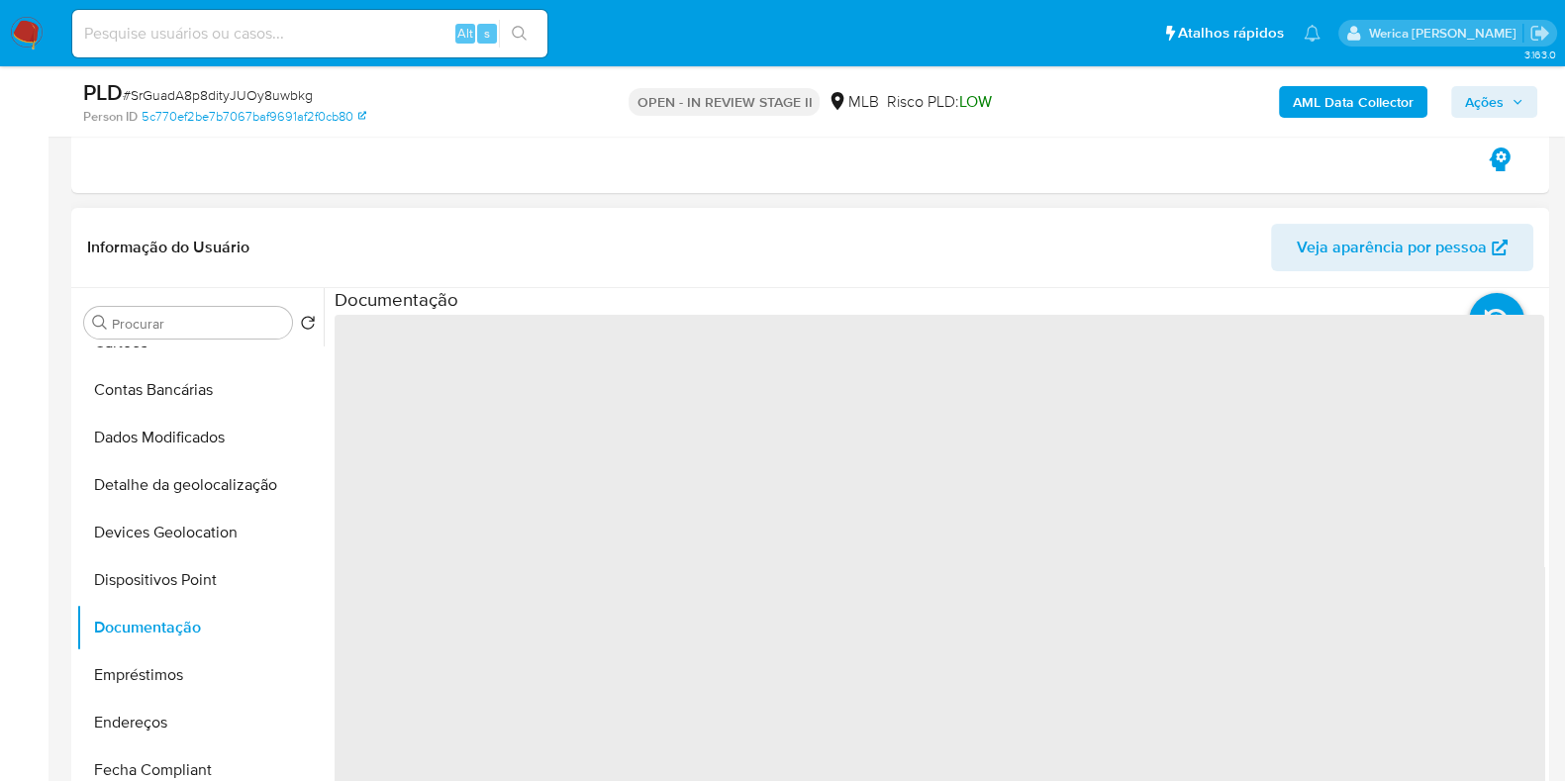
click at [443, 407] on span "‌" at bounding box center [940, 631] width 1210 height 633
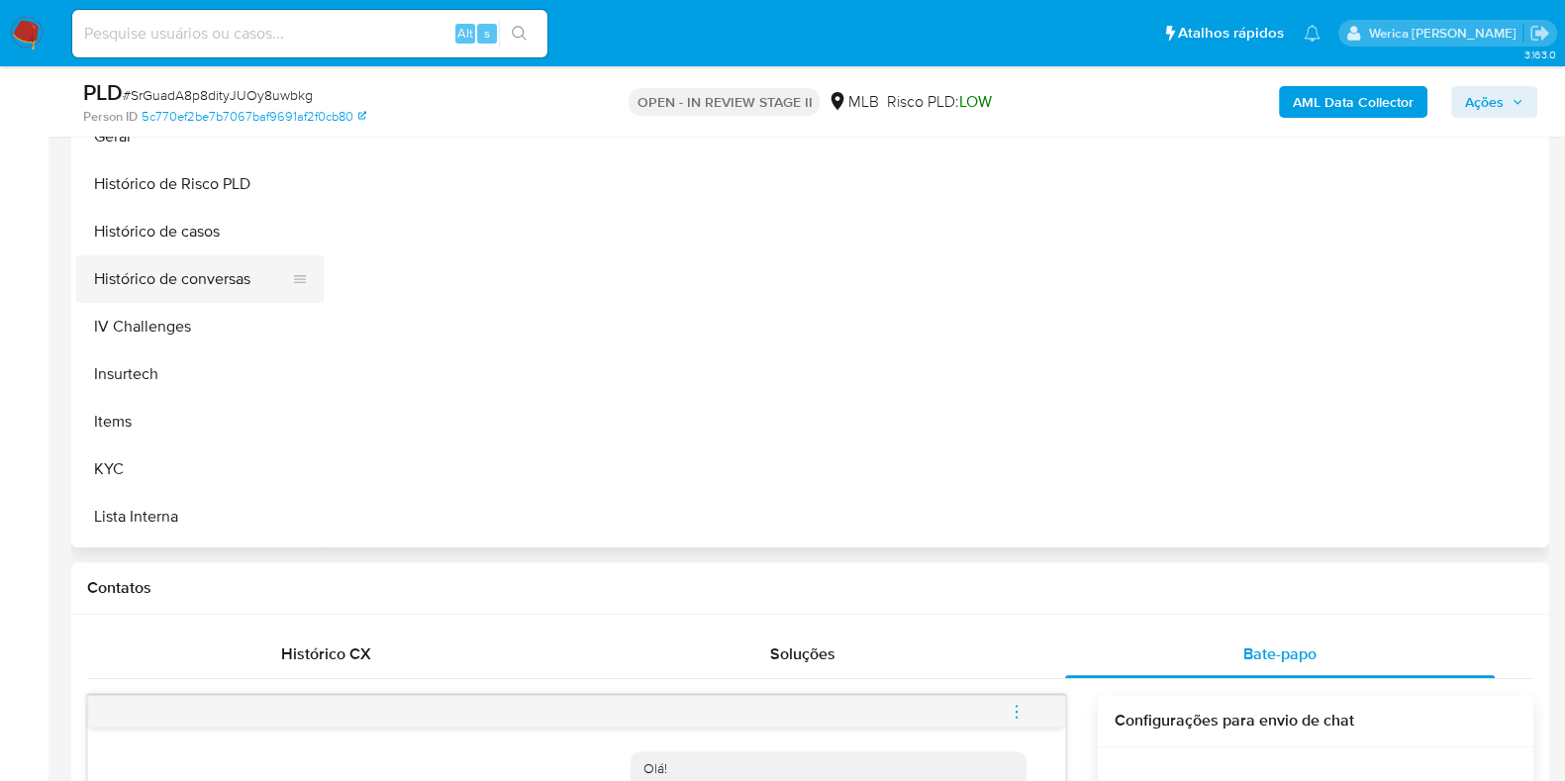
scroll to position [619, 0]
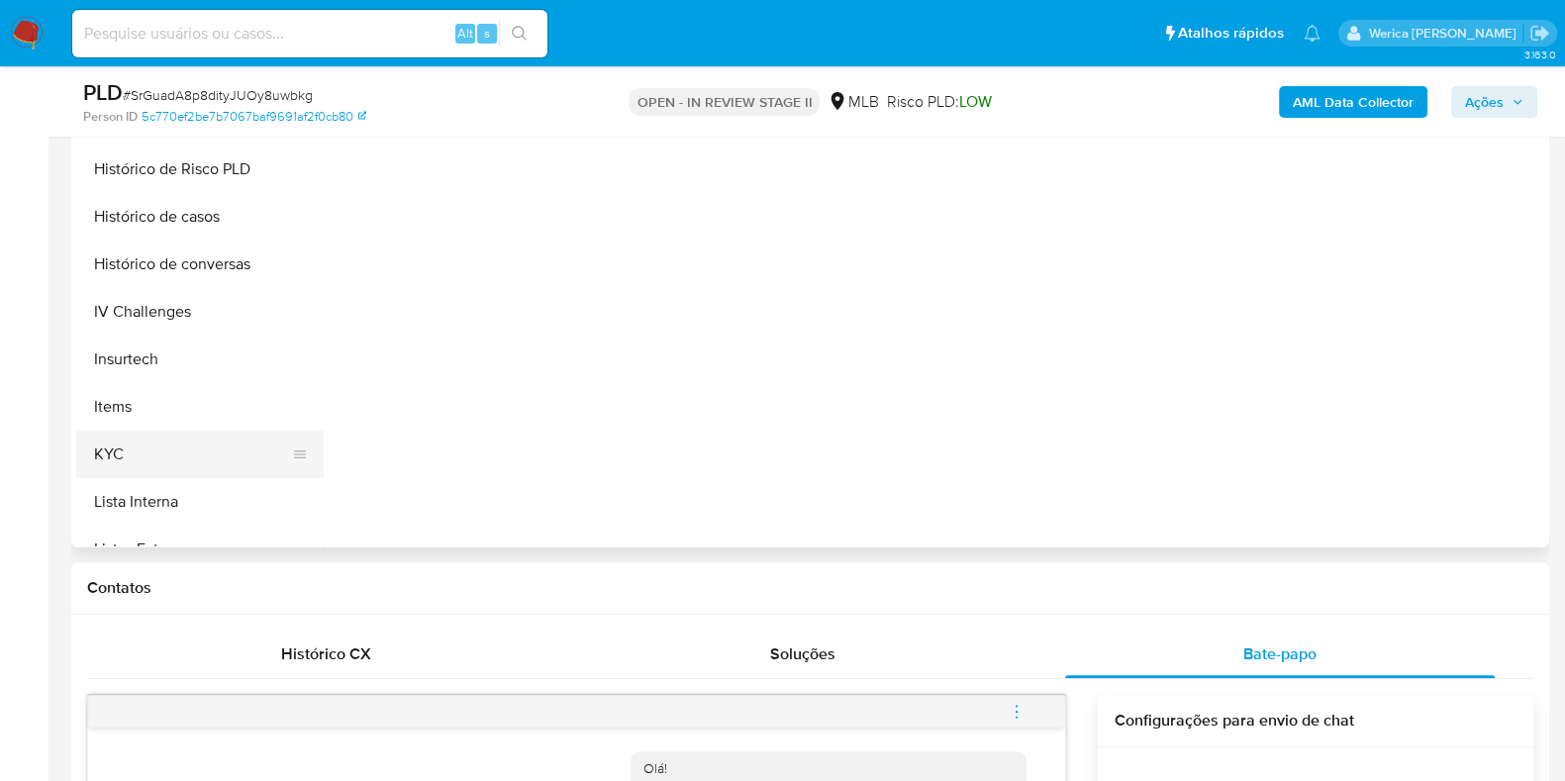
click at [190, 451] on button "KYC" at bounding box center [192, 455] width 232 height 48
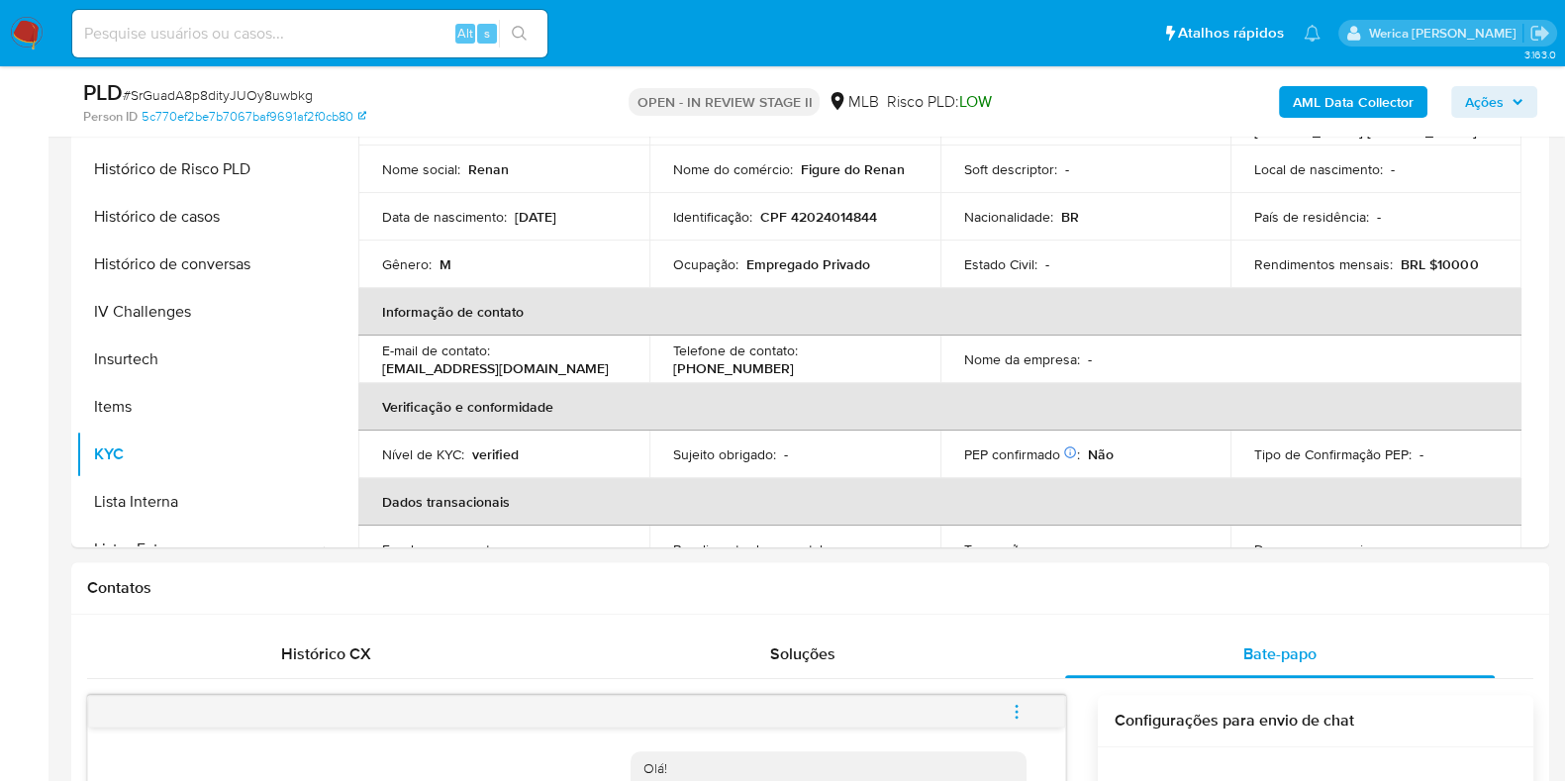
scroll to position [0, 0]
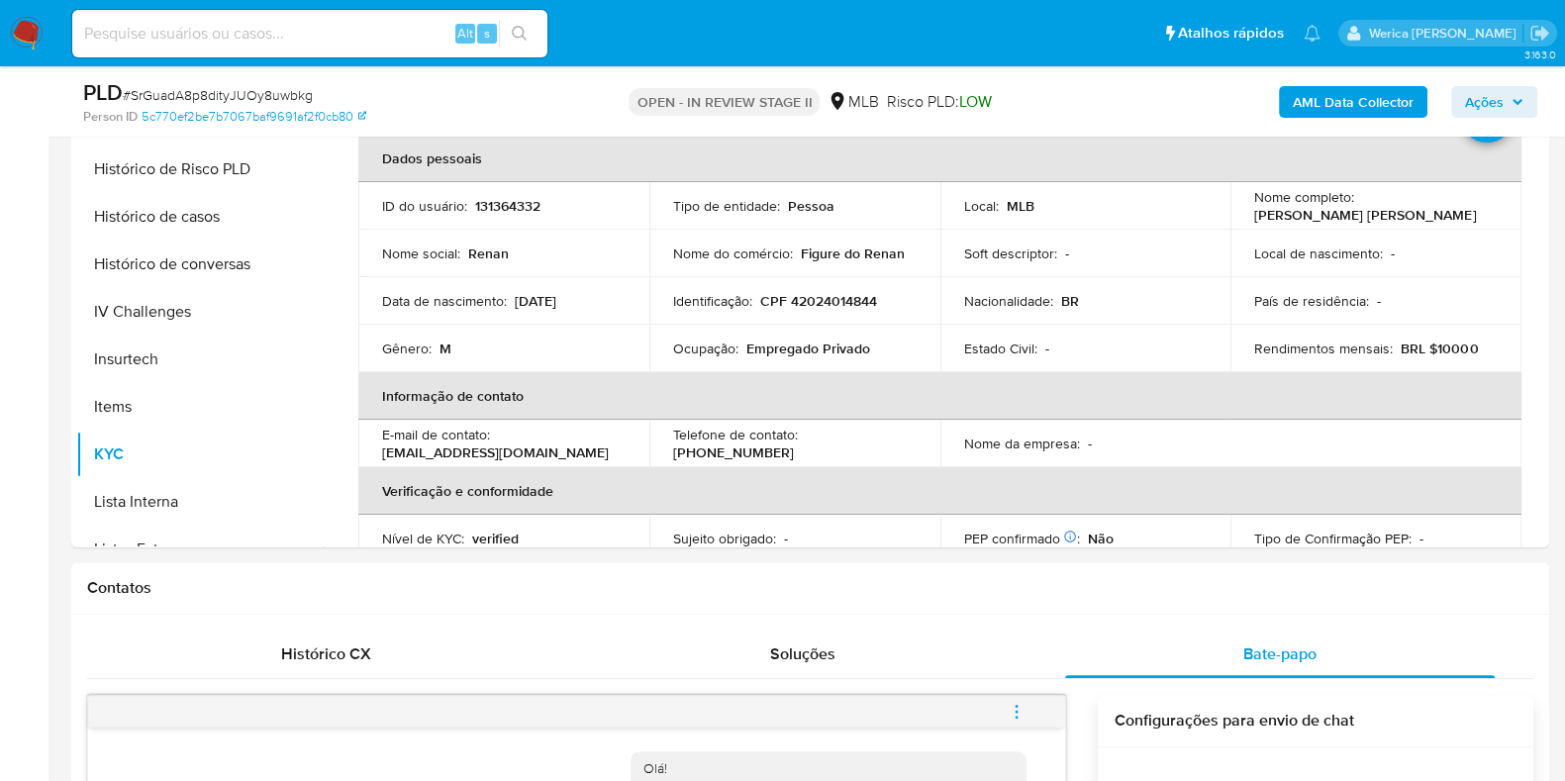
click at [755, 342] on p "Empregado Privado" at bounding box center [808, 349] width 124 height 18
copy div "Ocupação : Empregado Privado"
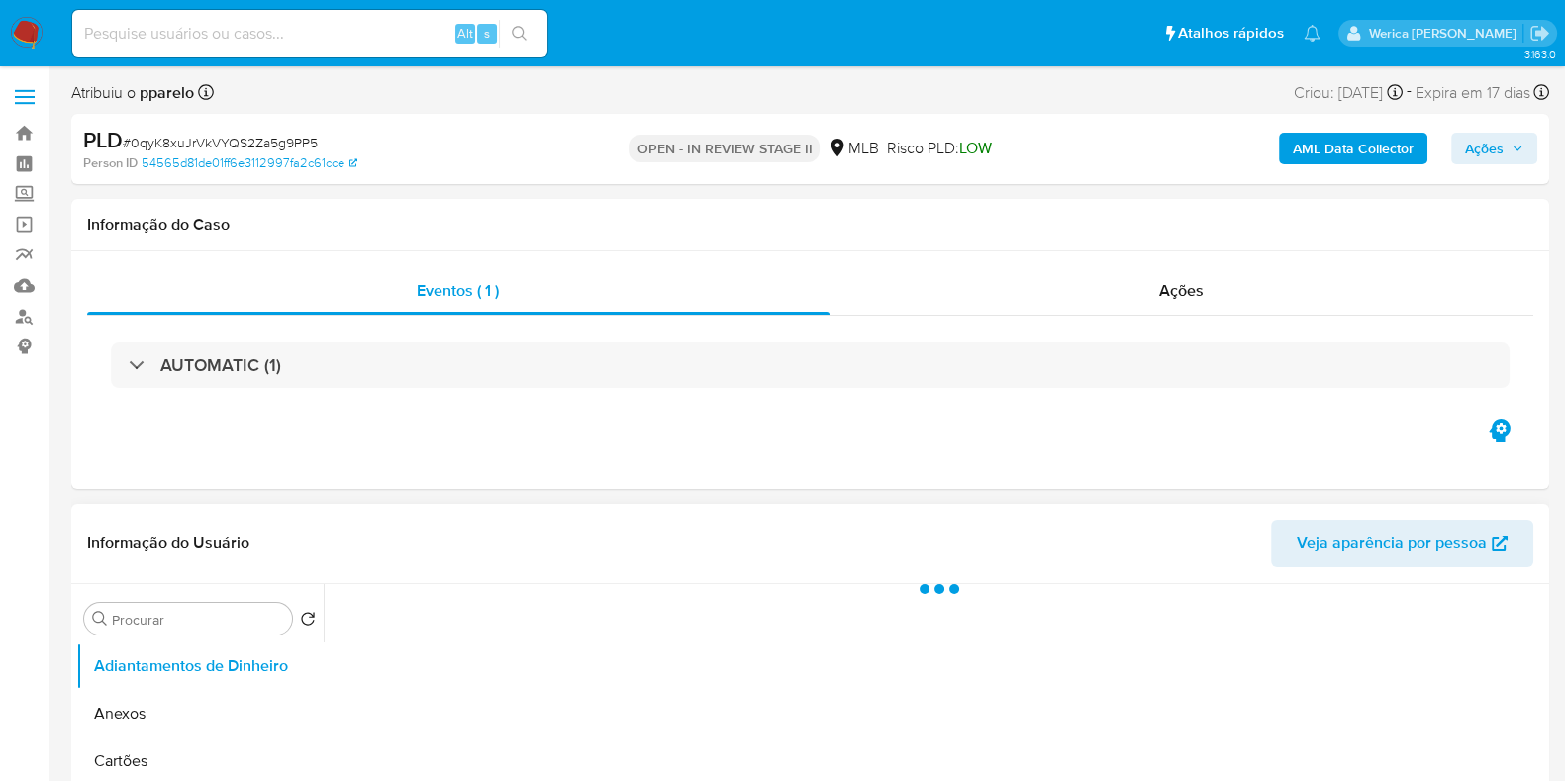
select select "10"
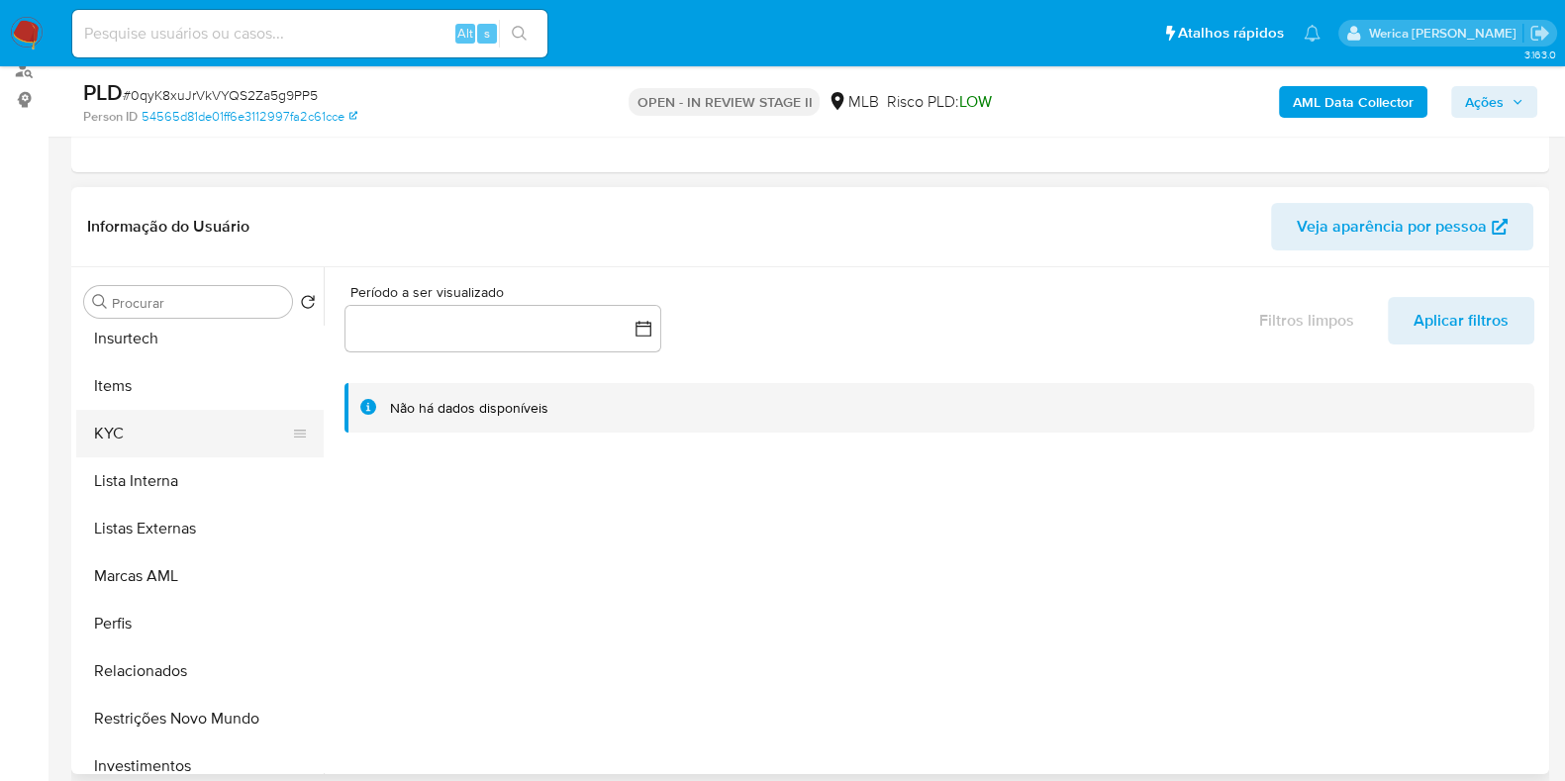
scroll to position [371, 0]
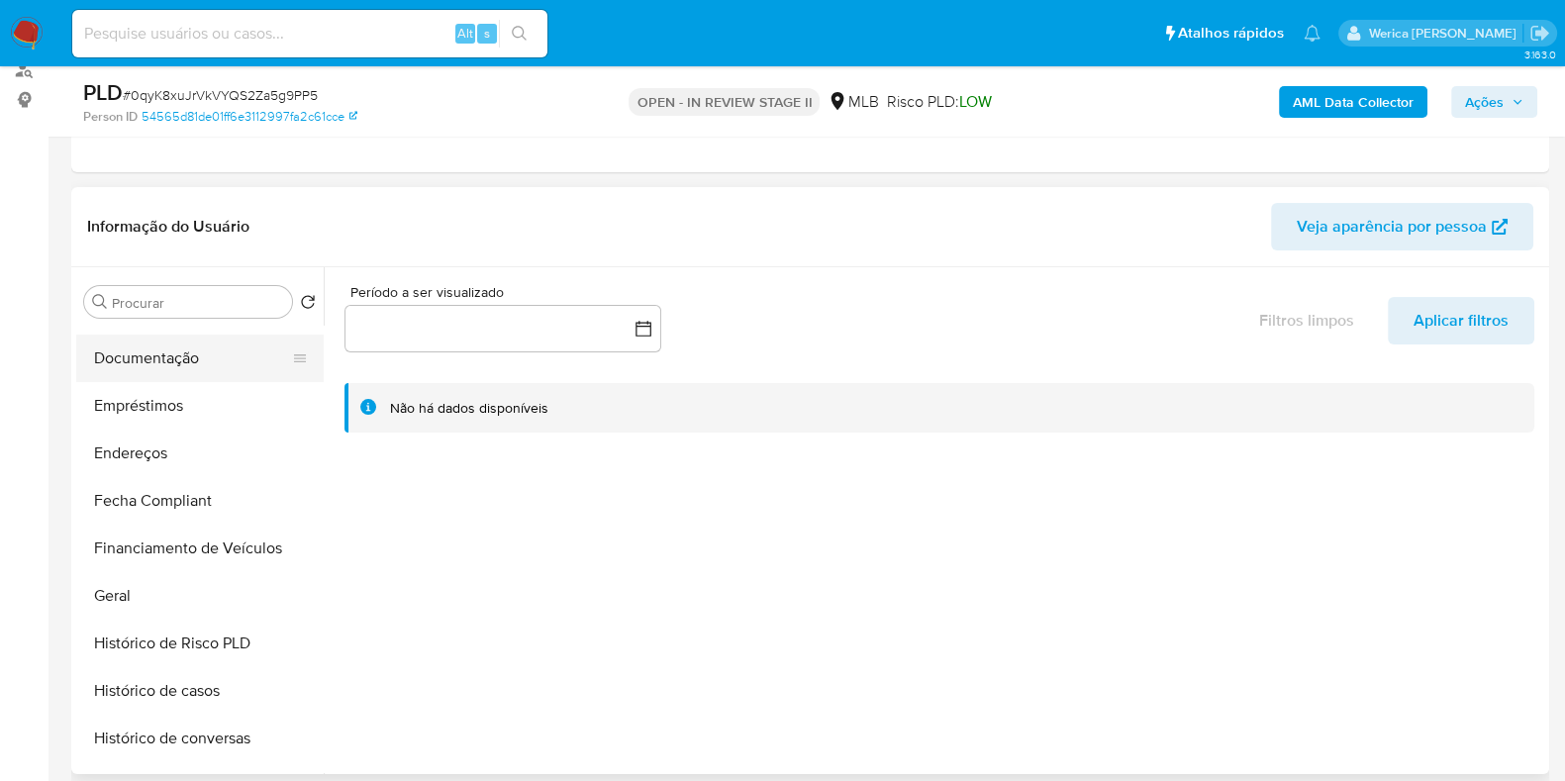
click at [184, 348] on button "Documentação" at bounding box center [192, 359] width 232 height 48
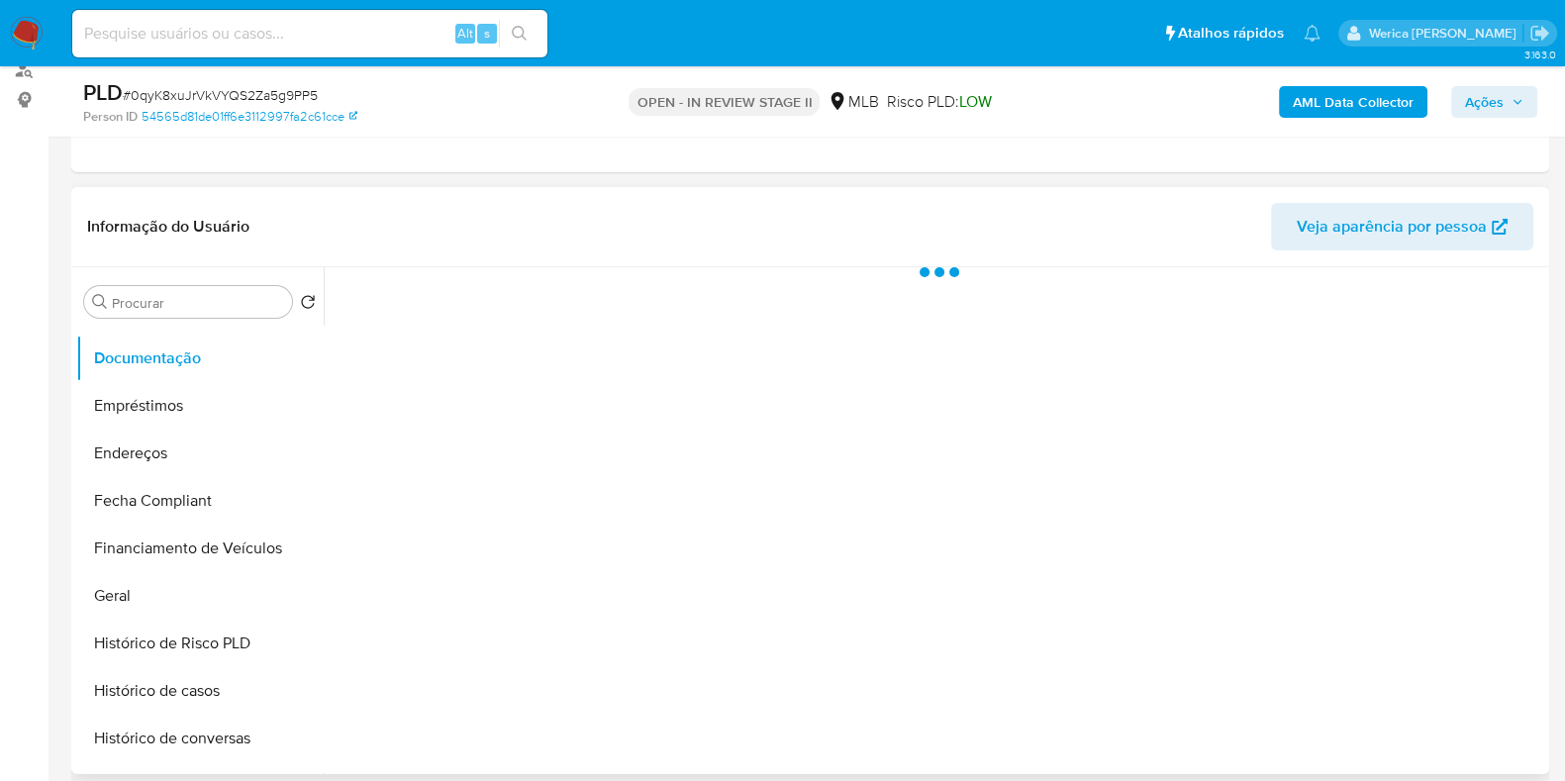
click at [445, 370] on div at bounding box center [934, 520] width 1220 height 507
click at [456, 399] on div at bounding box center [934, 520] width 1220 height 507
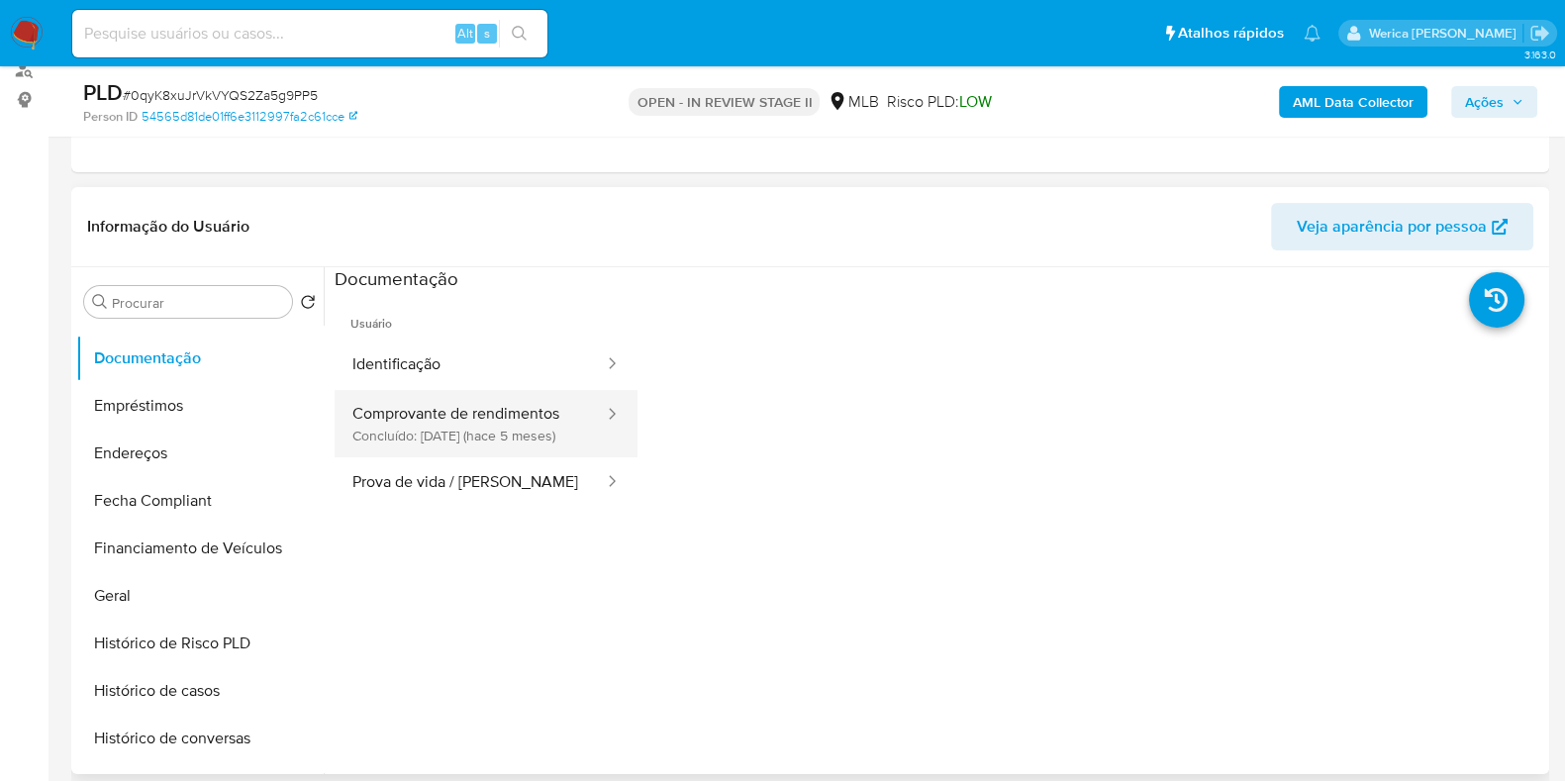
drag, startPoint x: 434, startPoint y: 369, endPoint x: 476, endPoint y: 414, distance: 61.6
click at [436, 369] on button "Identificação" at bounding box center [470, 365] width 271 height 50
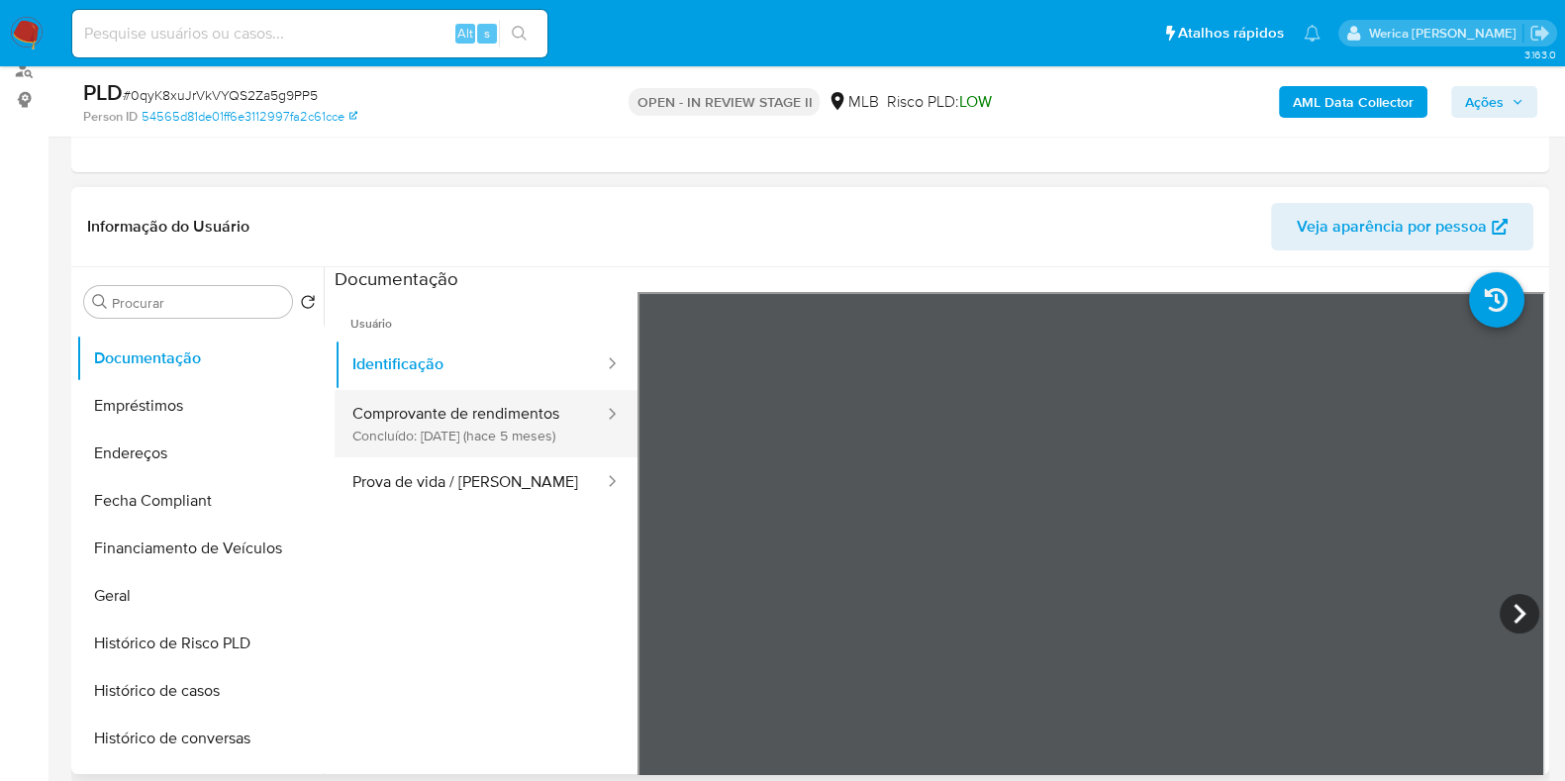
click at [487, 419] on button "Comprovante de rendimentos Concluído: 05/05/2025 (hace 5 meses)" at bounding box center [470, 423] width 271 height 67
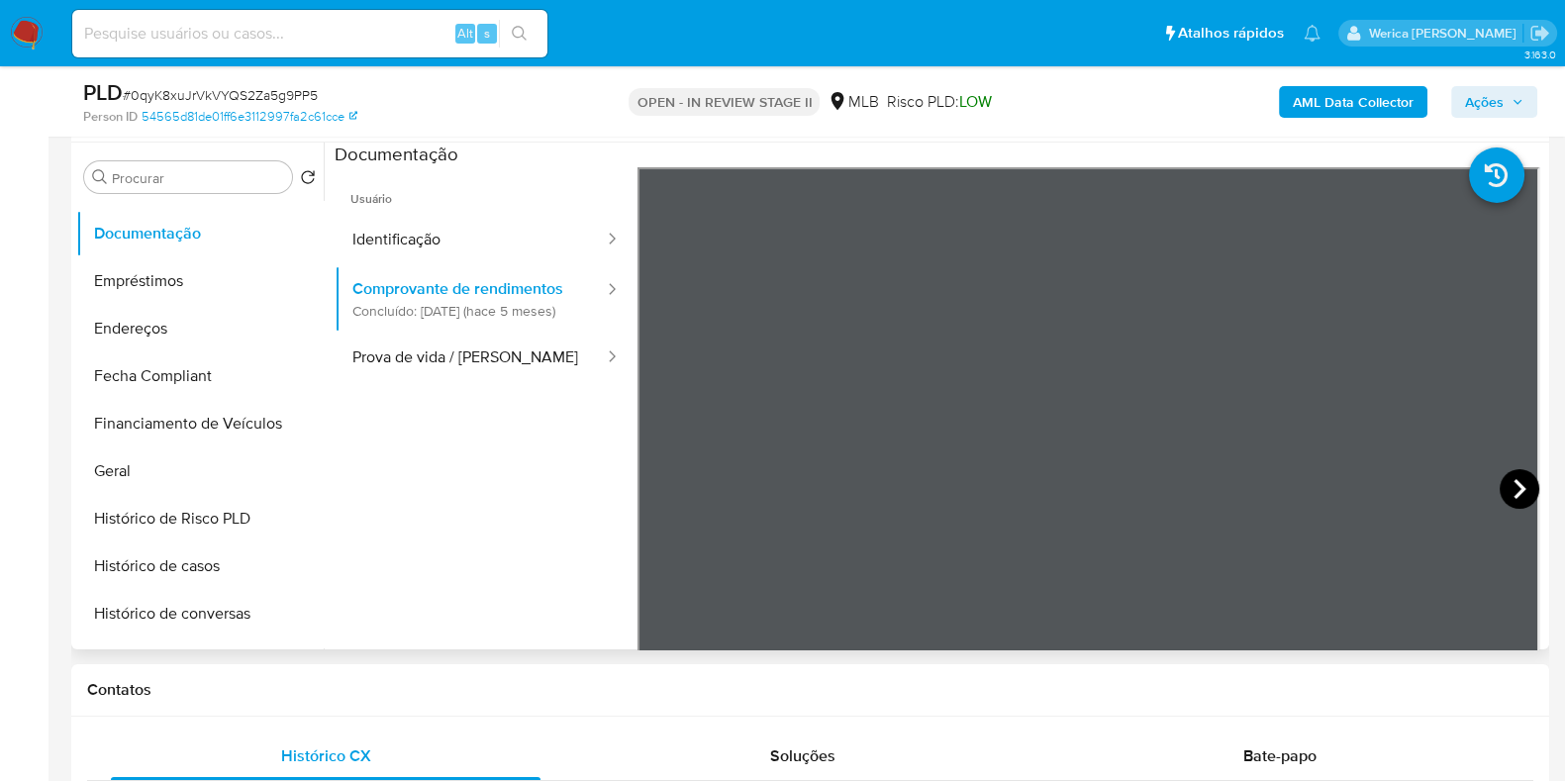
click at [1509, 501] on icon at bounding box center [1520, 489] width 40 height 40
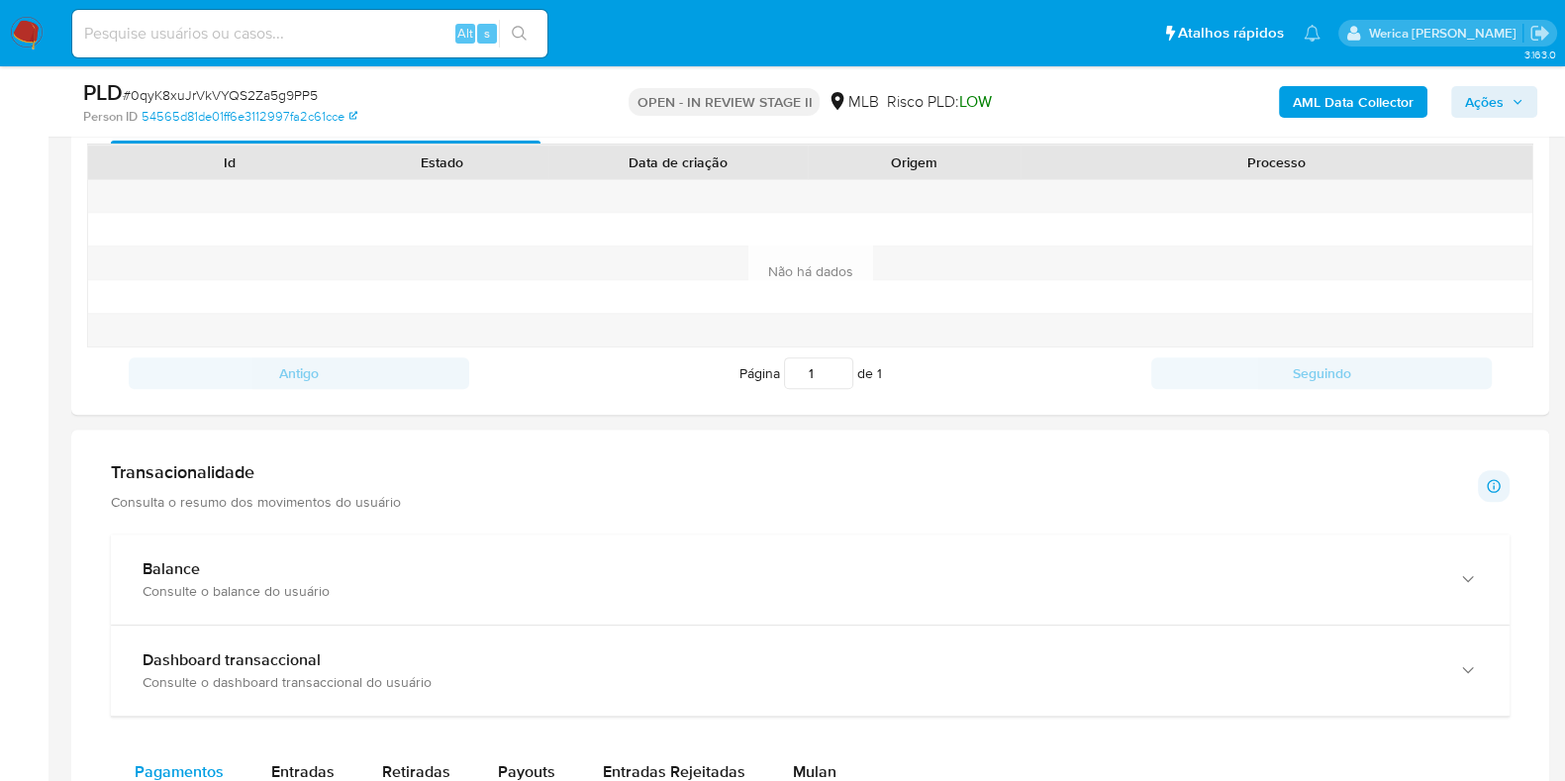
scroll to position [865, 0]
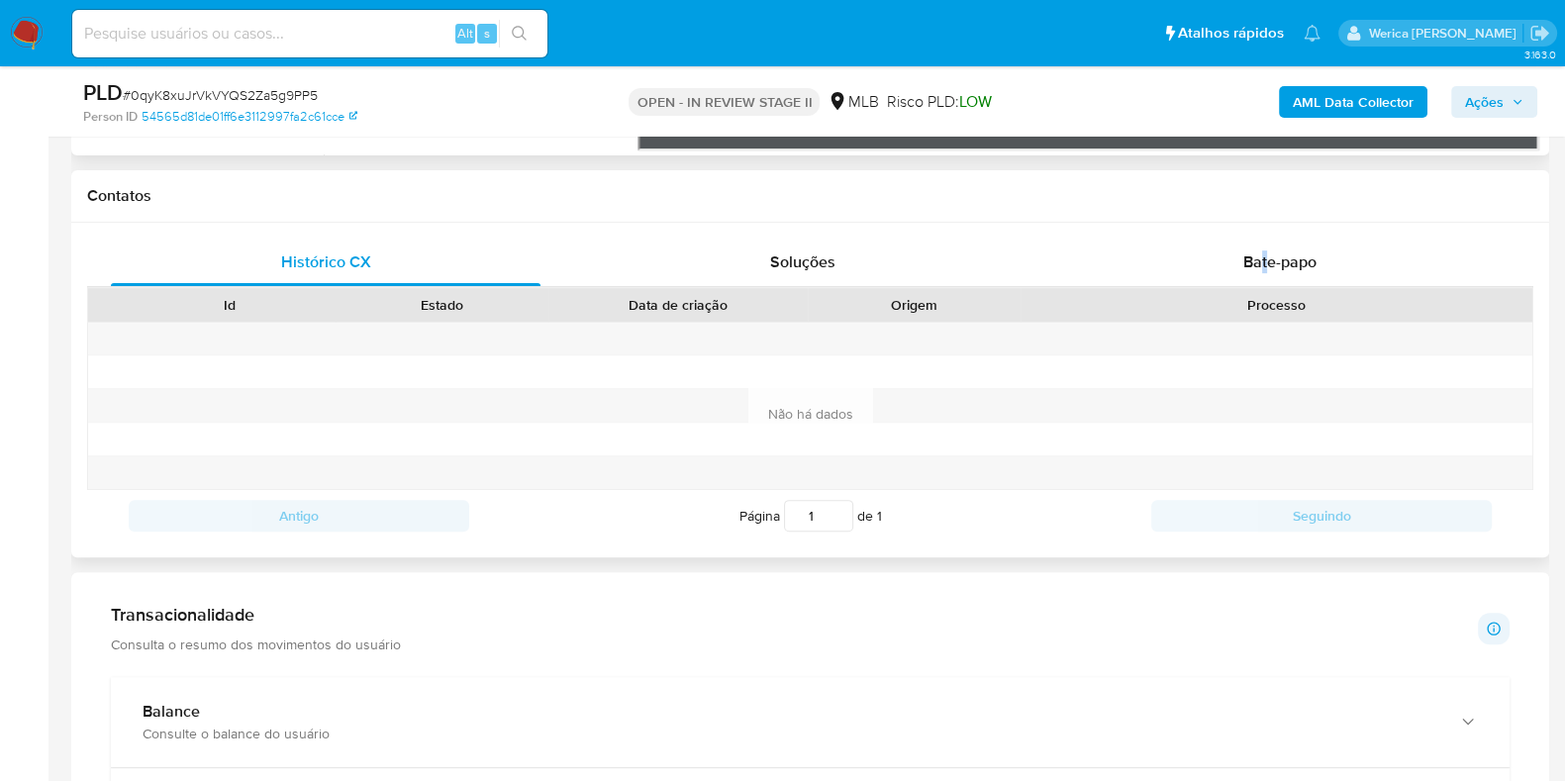
click at [1268, 223] on div "Histórico CX Soluções Bate-papo Id Estado Data de criação Origem Processo Antig…" at bounding box center [810, 390] width 1478 height 335
click at [1292, 260] on span "Bate-papo" at bounding box center [1279, 261] width 73 height 23
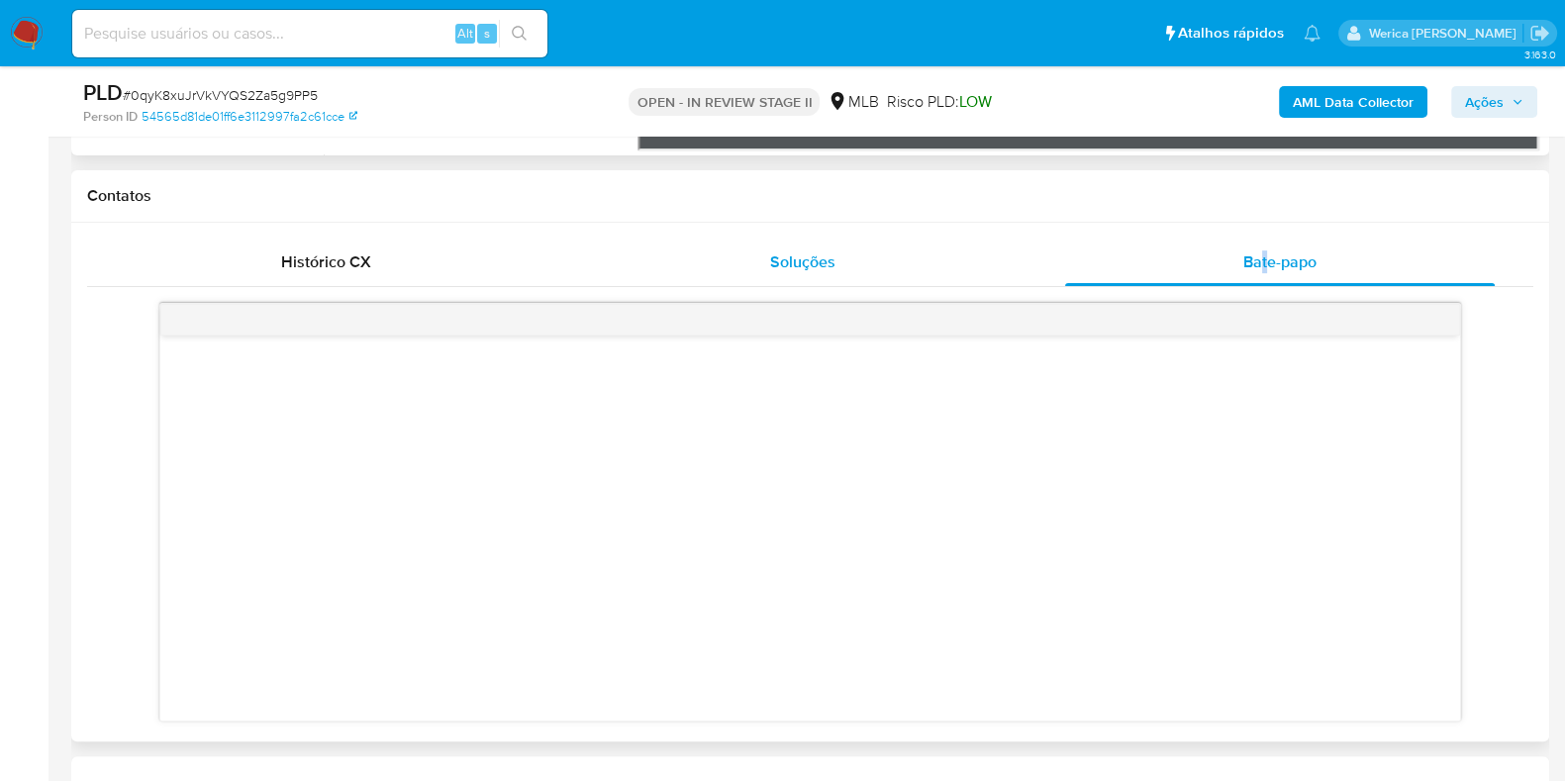
drag, startPoint x: 915, startPoint y: 274, endPoint x: 942, endPoint y: 276, distance: 27.8
click at [916, 274] on div "Soluções" at bounding box center [803, 263] width 430 height 48
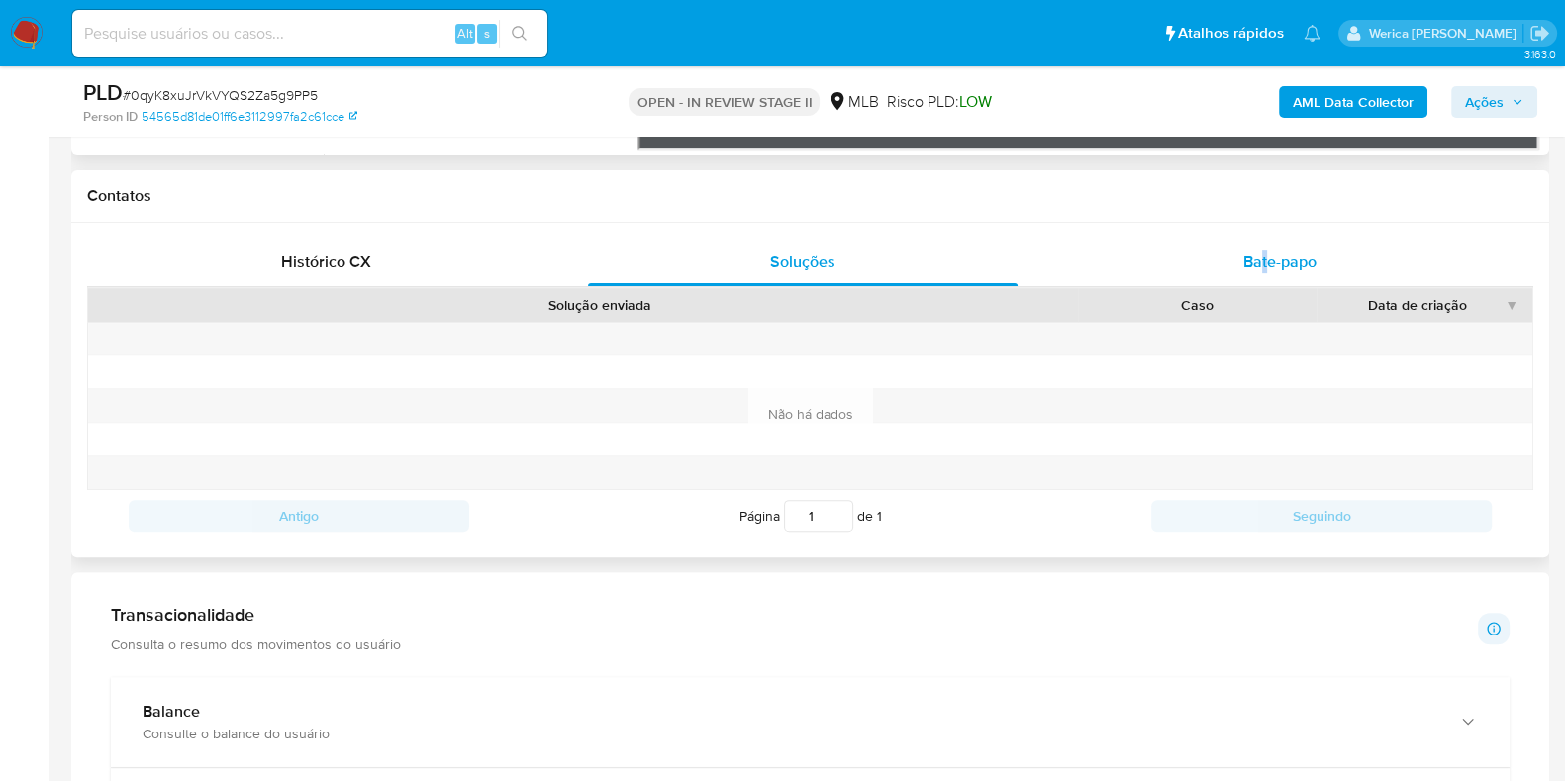
click at [1269, 278] on div "Bate-papo" at bounding box center [1280, 263] width 430 height 48
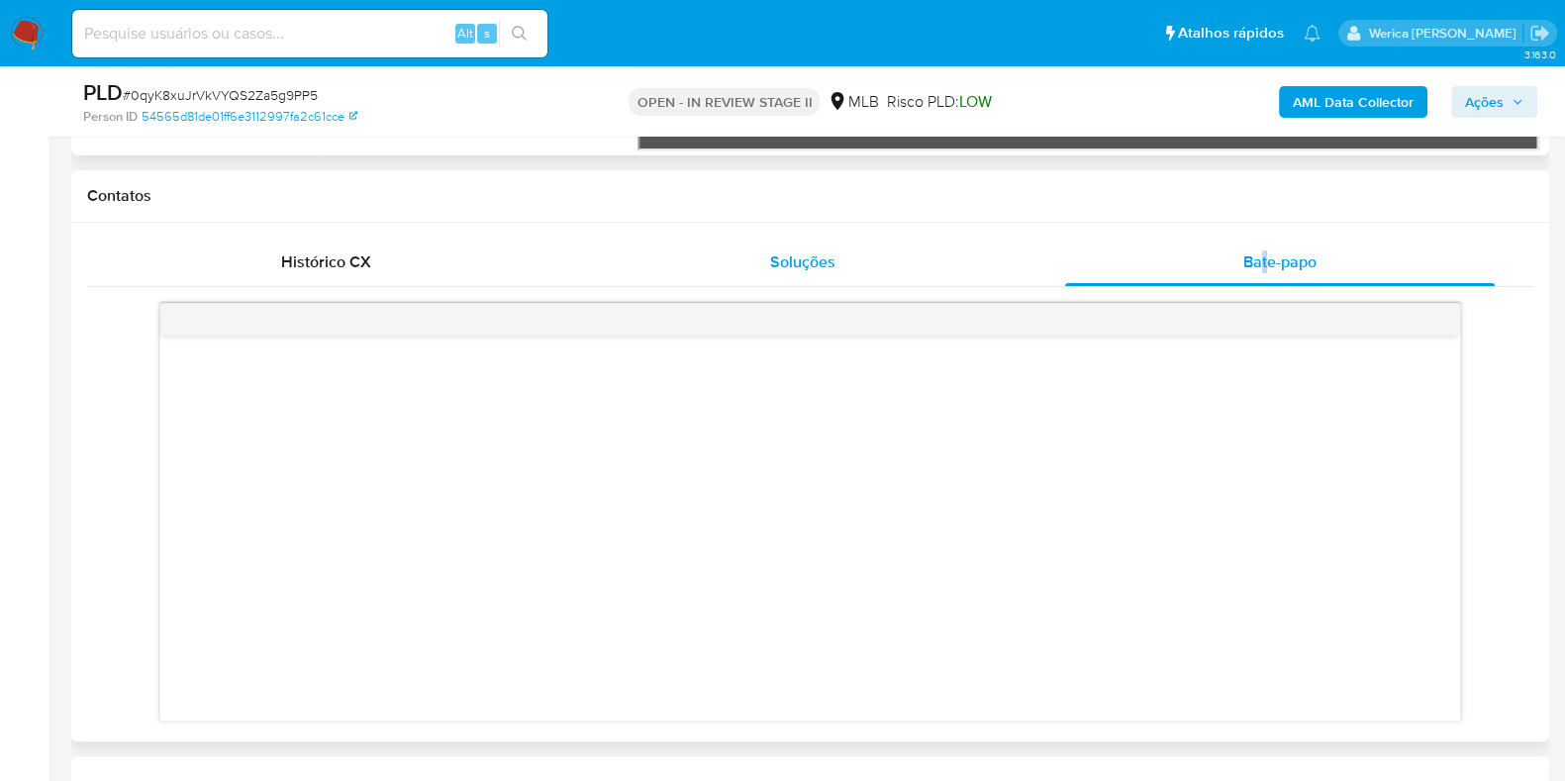
click at [872, 262] on div "Soluções" at bounding box center [803, 263] width 430 height 48
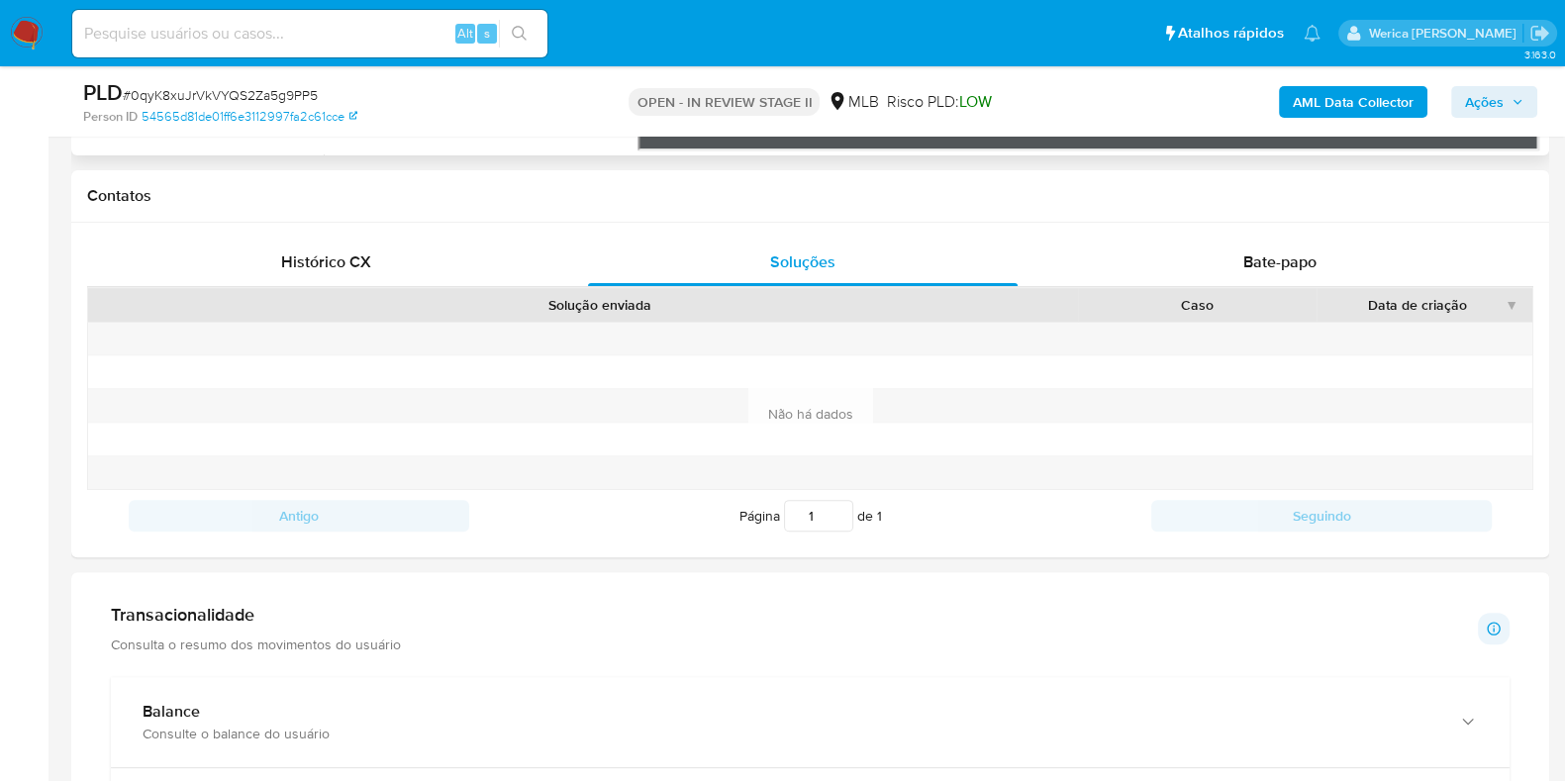
click at [0, 531] on aside "Bandeja Painel Screening Pesquisa em Listas Watchlist Ferramentas Operações em …" at bounding box center [24, 625] width 49 height 2980
click at [1346, 267] on div "Bate-papo" at bounding box center [1280, 263] width 430 height 48
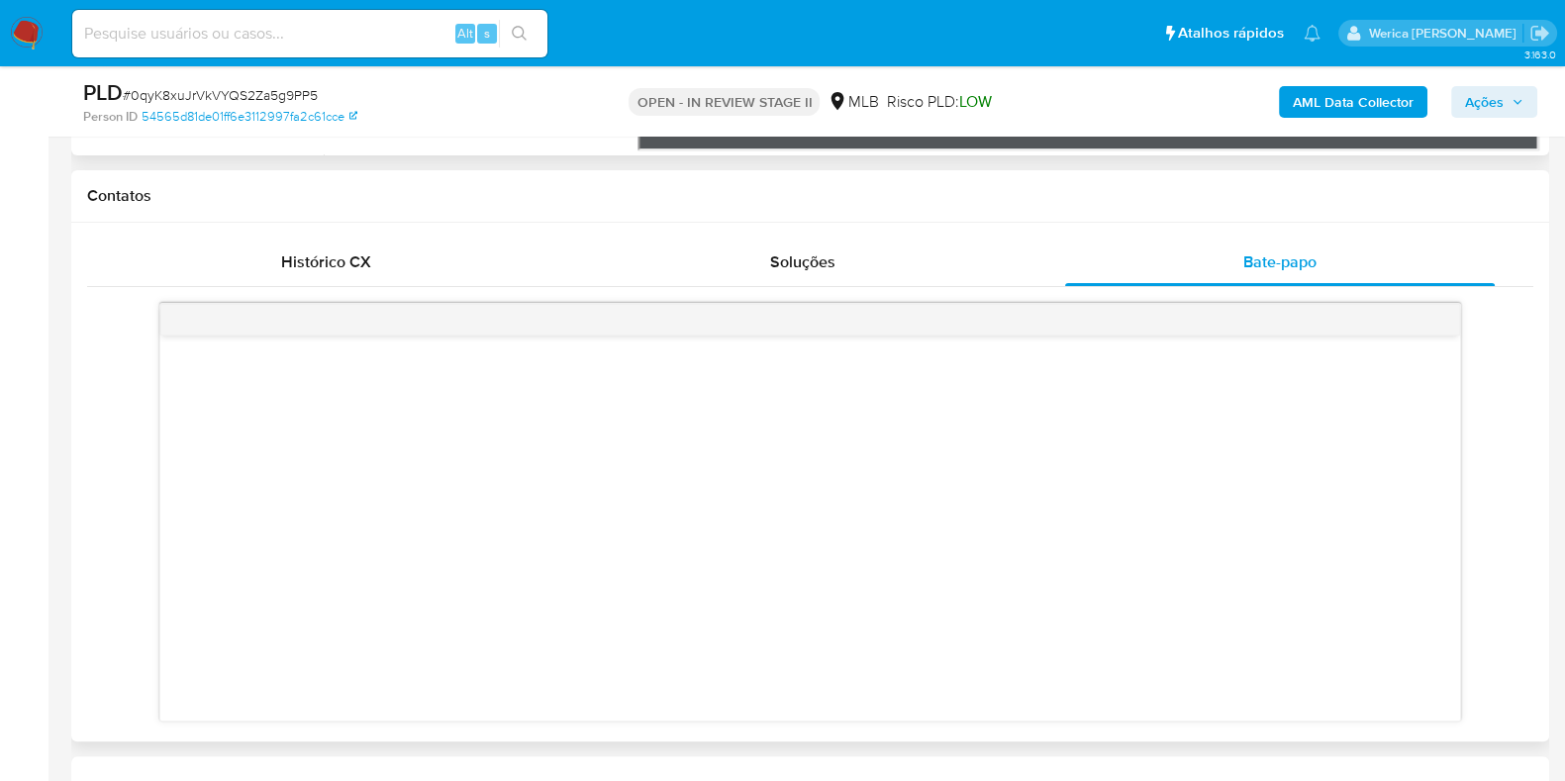
click at [248, 526] on div at bounding box center [810, 528] width 1300 height 385
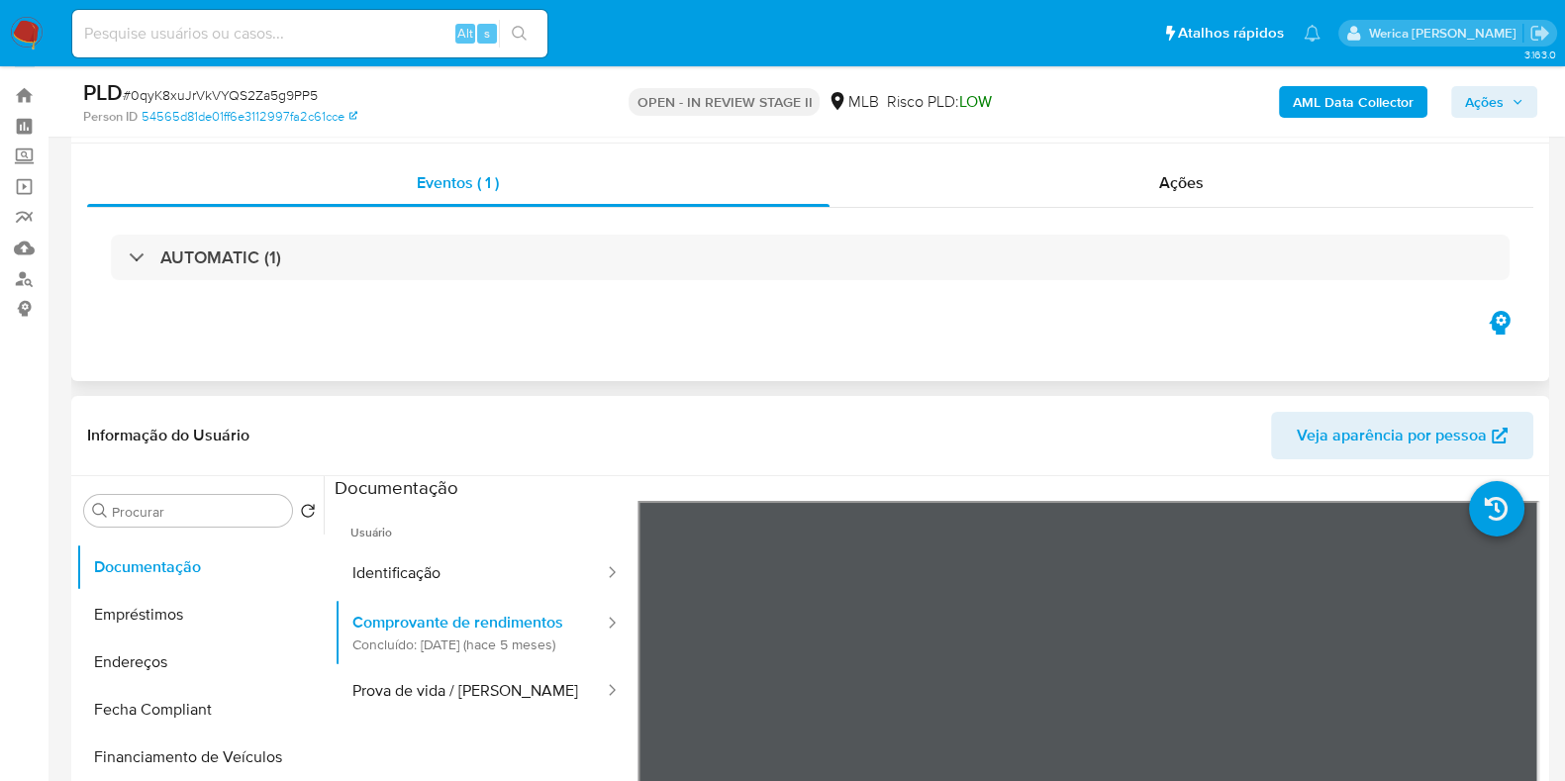
scroll to position [0, 0]
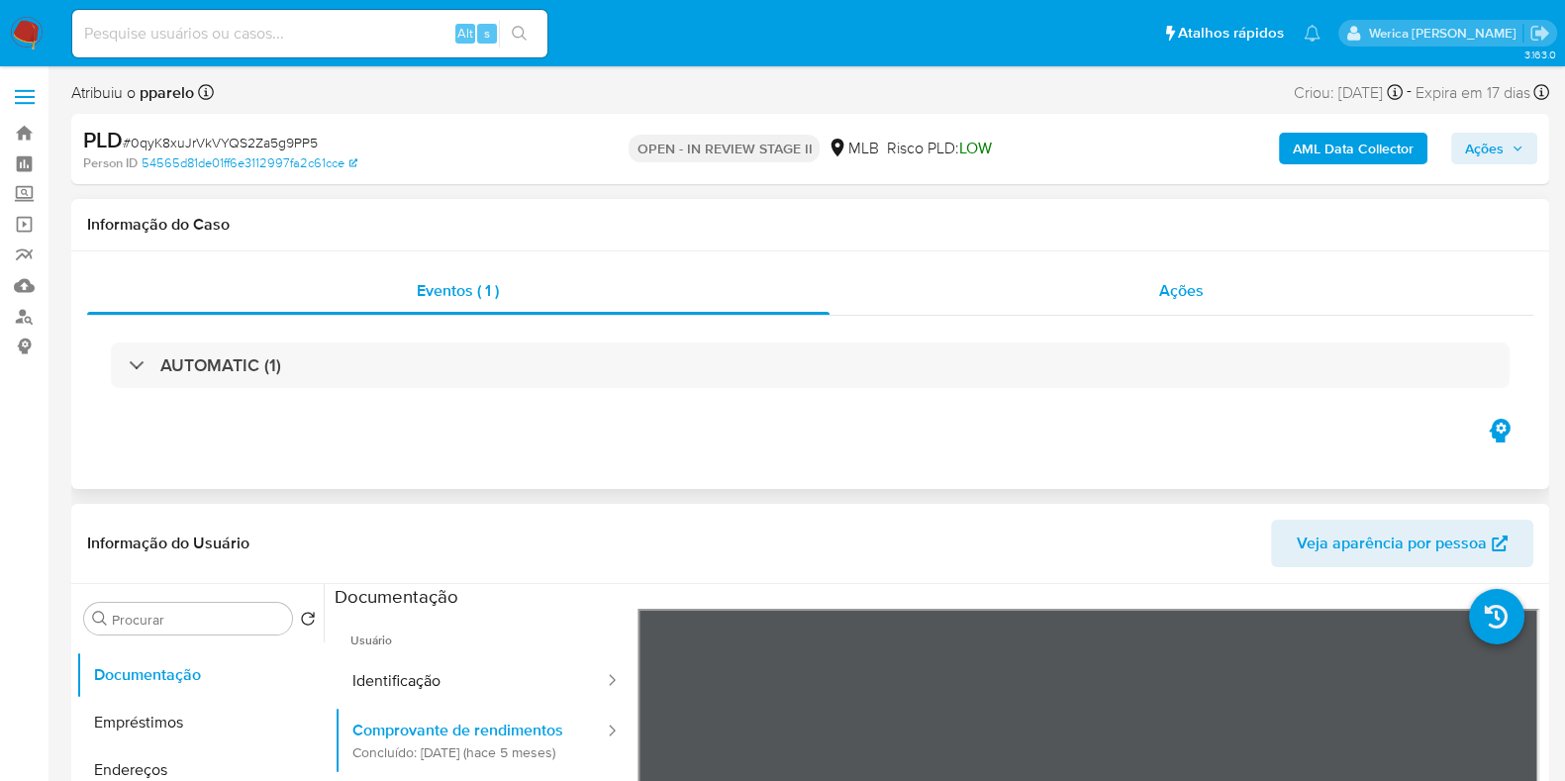
click at [1221, 299] on div "Ações" at bounding box center [1181, 291] width 705 height 48
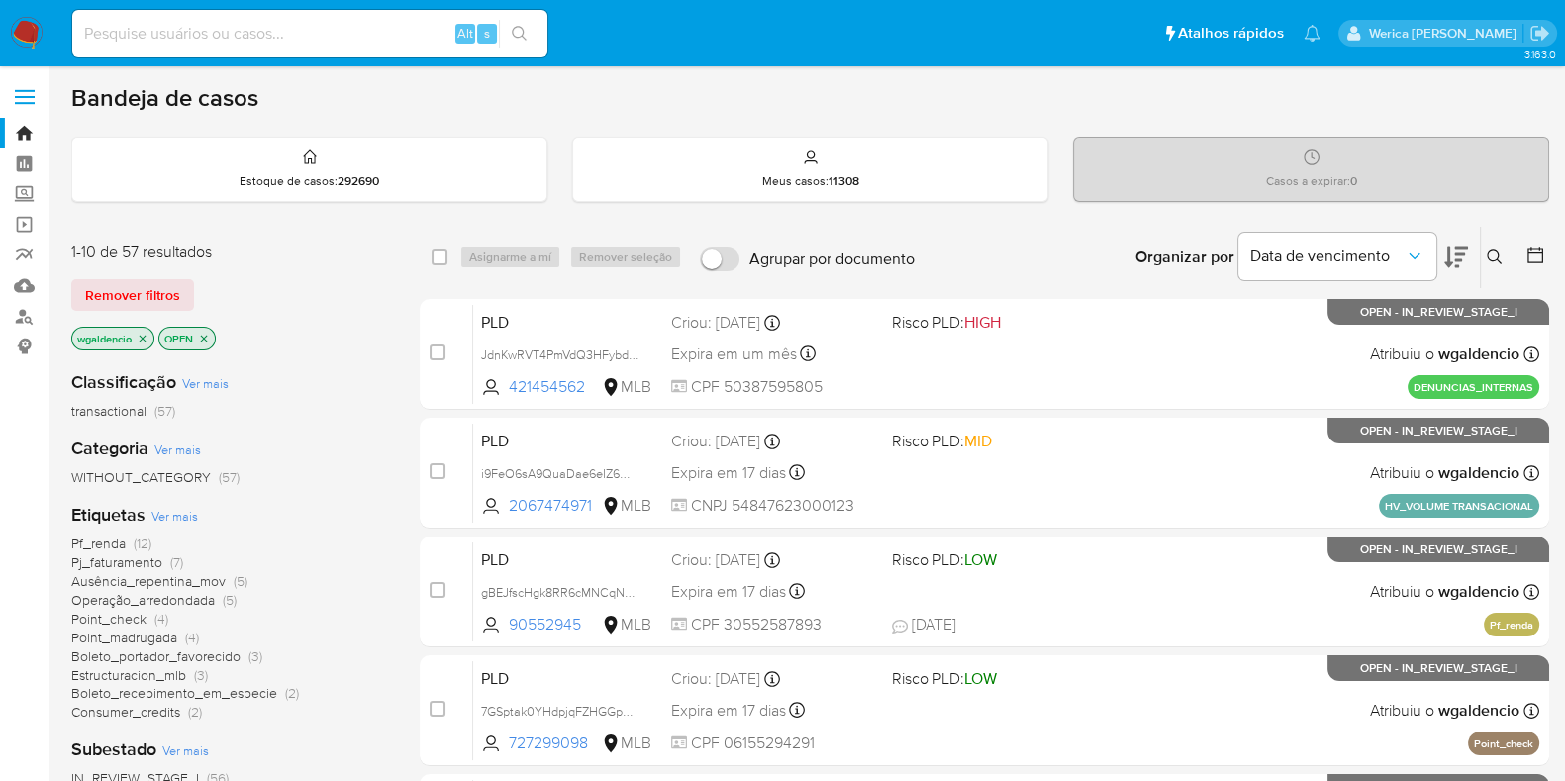
click at [1495, 268] on div "Insira a ID do usuário ou caso Procurar Remover filtros" at bounding box center [1497, 257] width 34 height 61
click at [1498, 264] on button at bounding box center [1497, 257] width 33 height 24
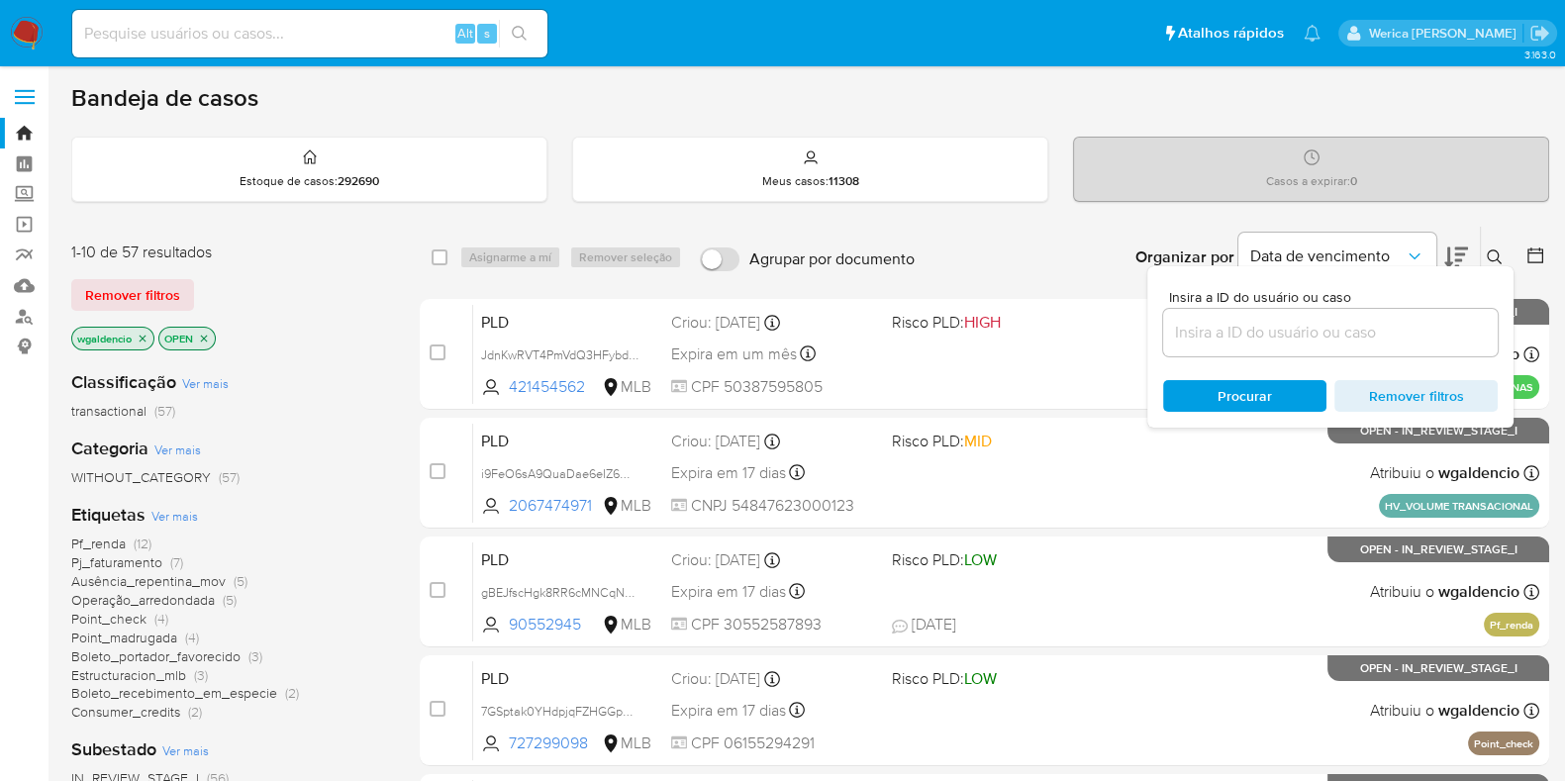
click at [1420, 344] on div at bounding box center [1330, 333] width 335 height 48
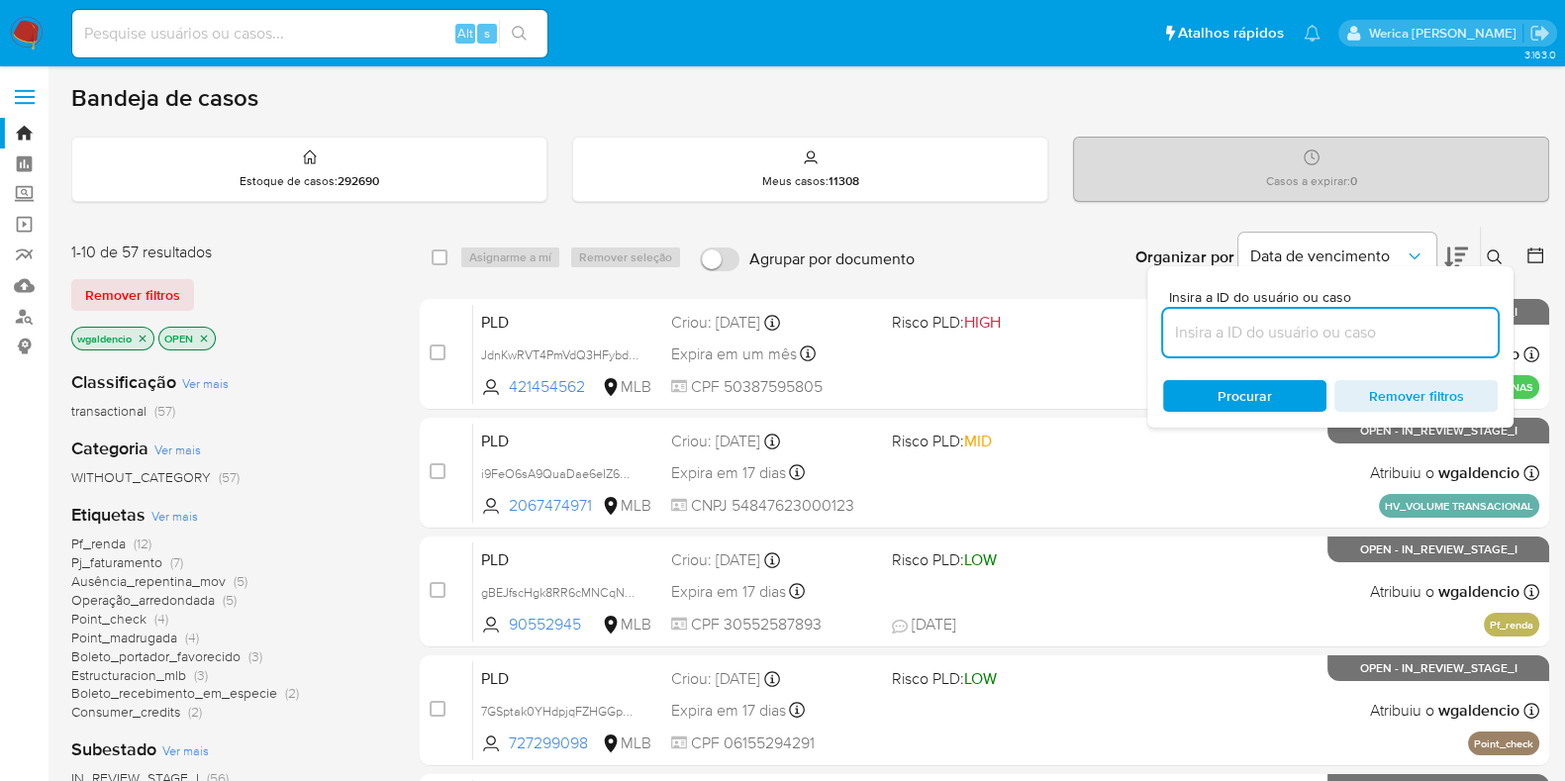
click at [1412, 339] on input at bounding box center [1330, 333] width 335 height 26
paste input "0qyK8xuJrVkVYQS2Za5g9PP5"
type input "0qyK8xuJrVkVYQS2Za5g9PP5"
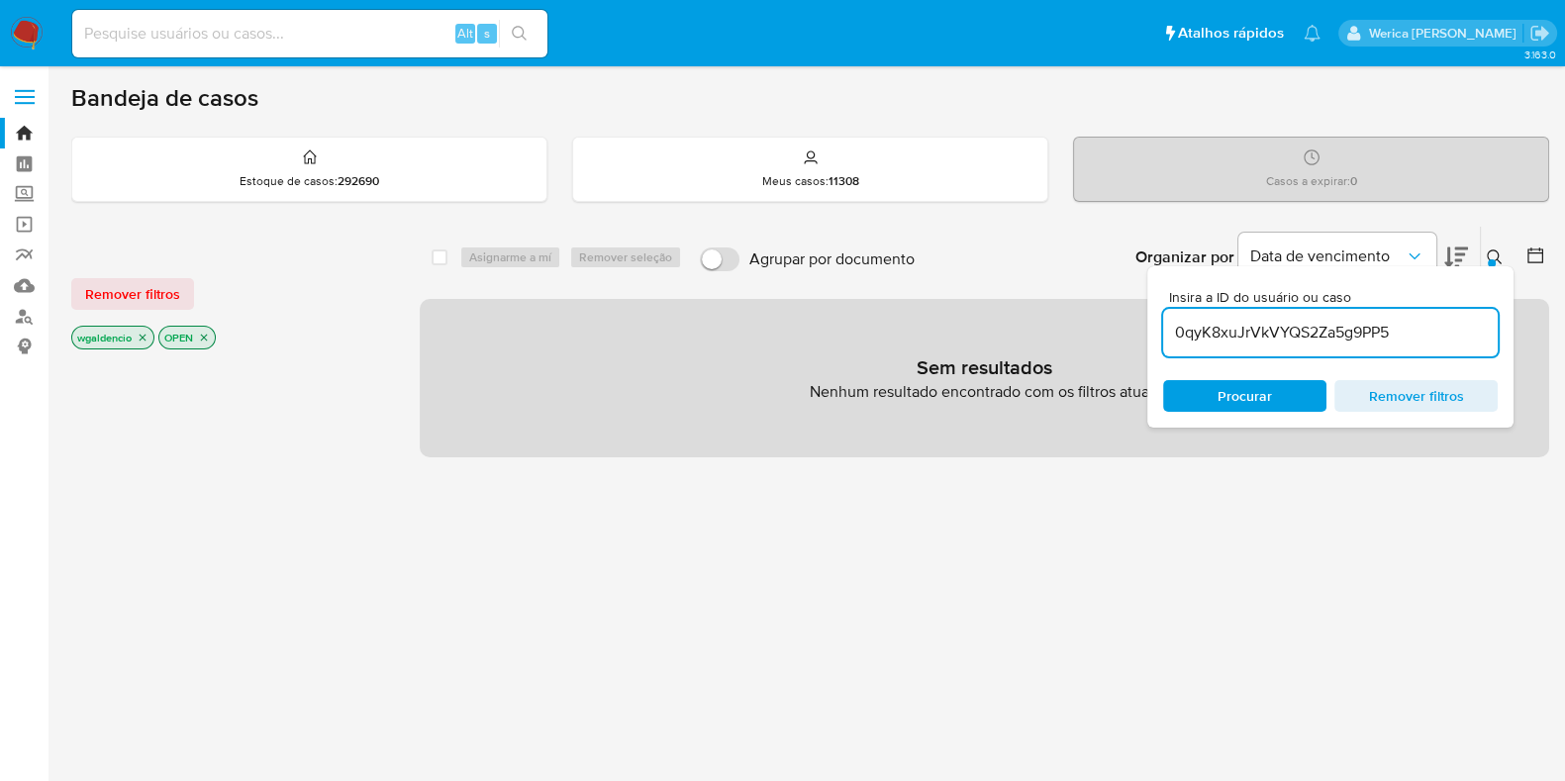
click at [1493, 253] on icon at bounding box center [1495, 257] width 16 height 16
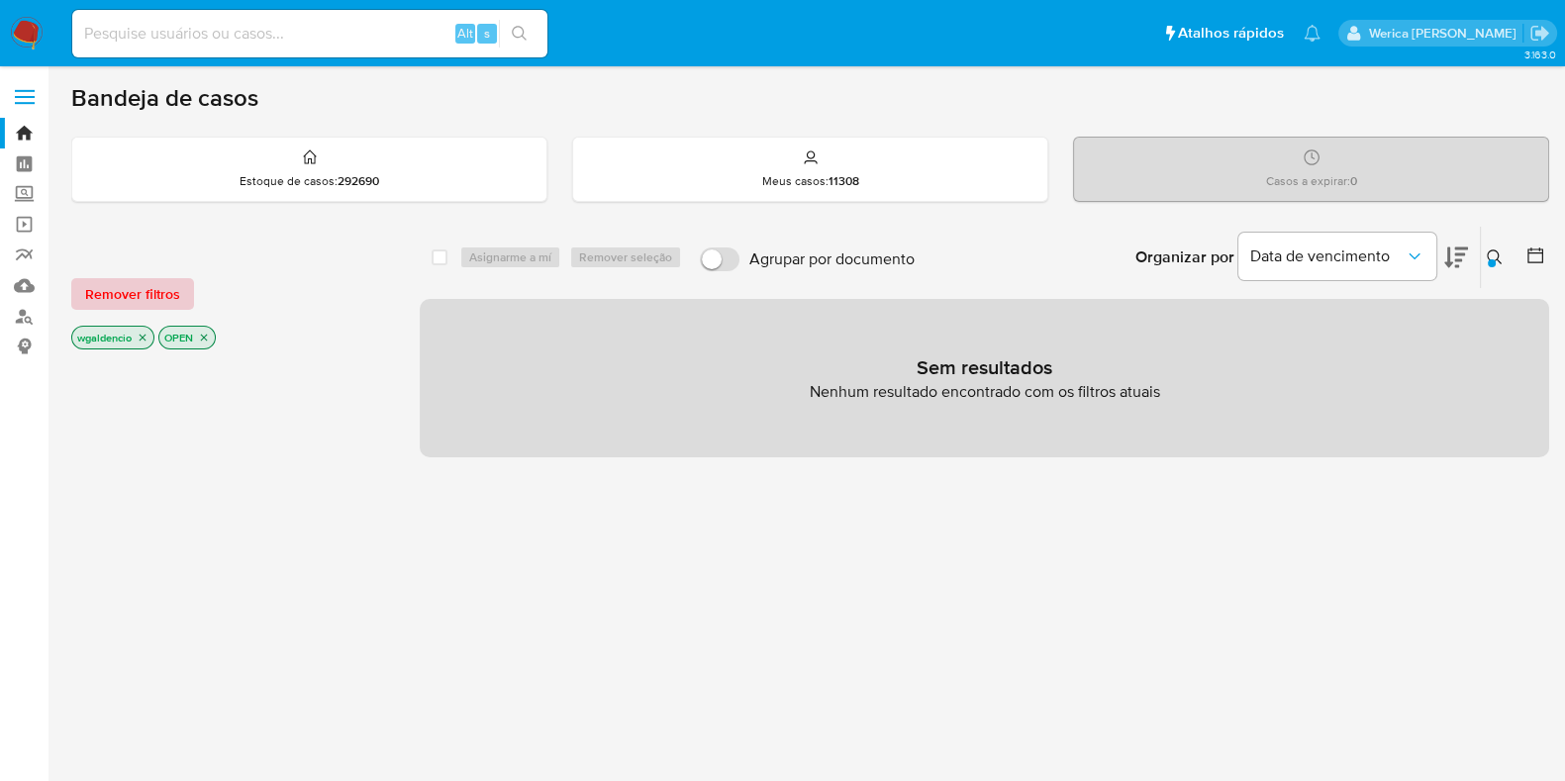
click at [163, 289] on span "Remover filtros" at bounding box center [132, 294] width 95 height 28
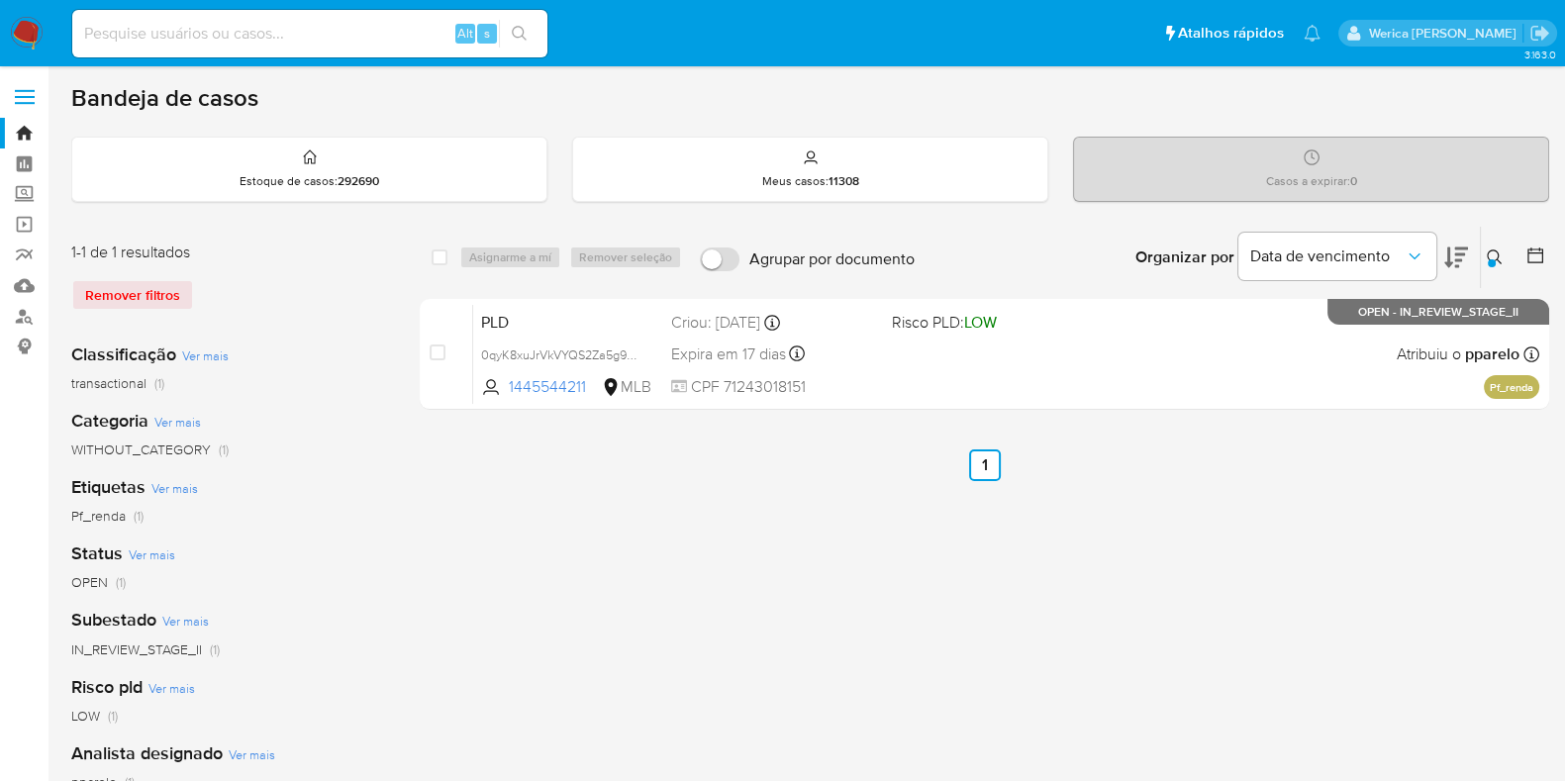
click at [215, 342] on div "Classificação Ver mais transactional (1) Categoria Ver mais WITHOUT_CATEGORY (1…" at bounding box center [229, 663] width 317 height 673
